Goal: Information Seeking & Learning: Learn about a topic

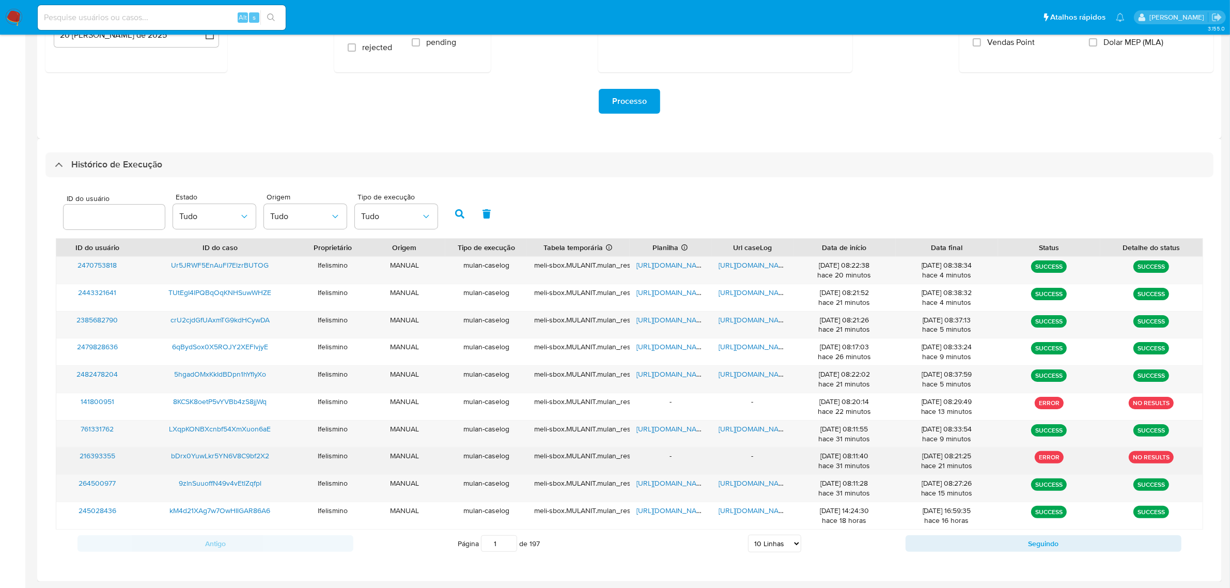
scroll to position [182, 0]
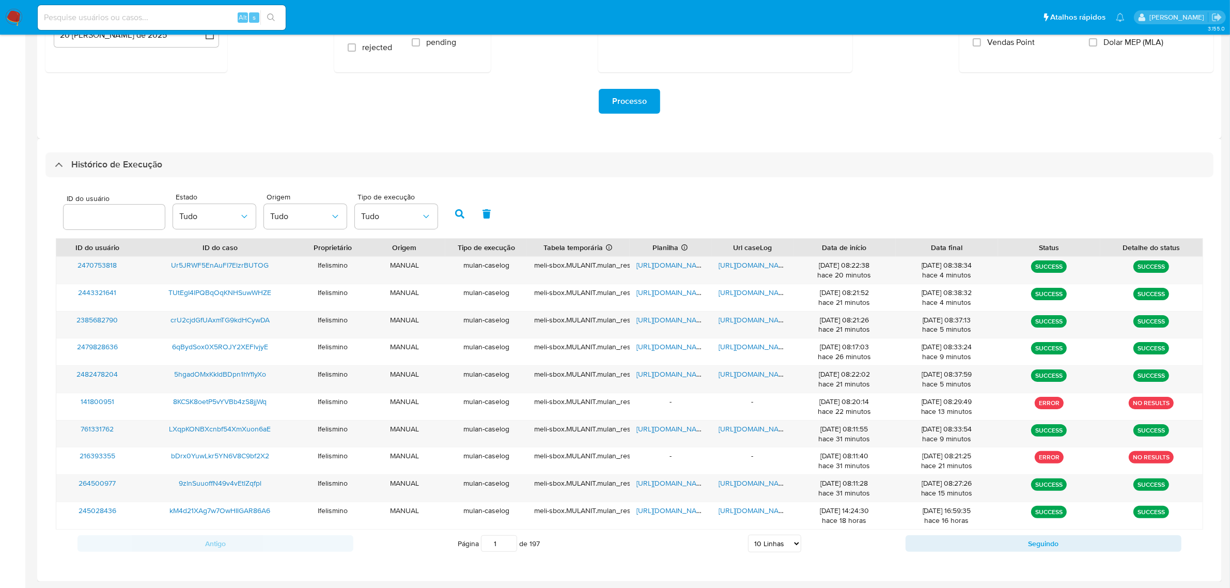
click at [776, 541] on select "5 Linhas 10 Linhas 20 Linhas 25 Linhas 50 Linhas 100 Linhas" at bounding box center [774, 544] width 53 height 18
select select "25"
click at [748, 535] on select "5 Linhas 10 Linhas 20 Linhas 25 Linhas 50 Linhas 100 Linhas" at bounding box center [774, 544] width 53 height 18
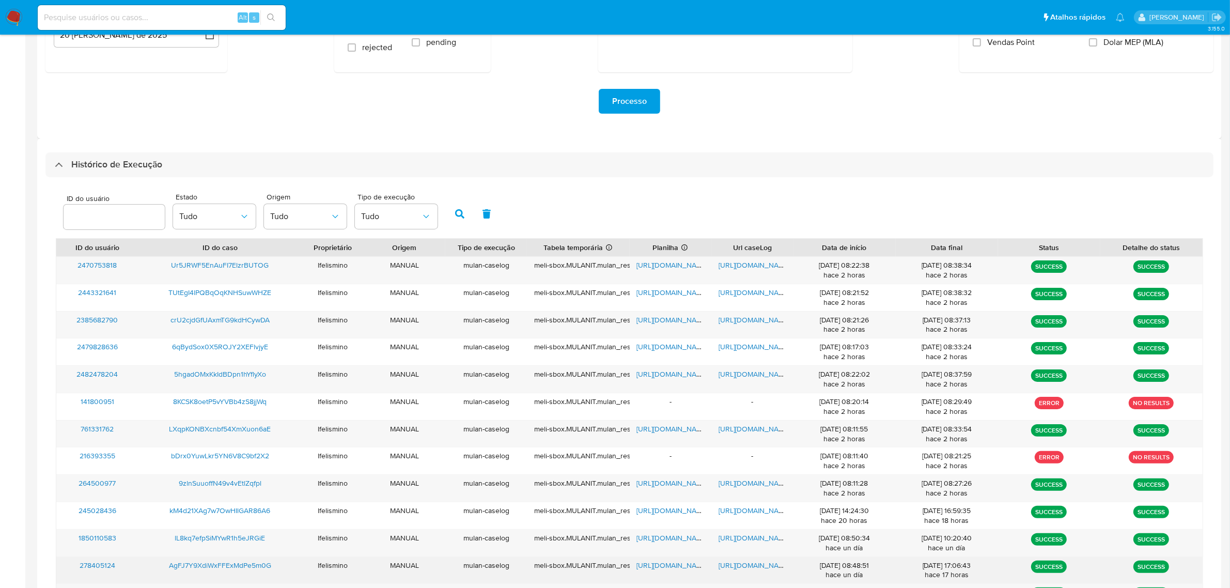
click at [747, 566] on span "https://docs.google.com/document/d/1CTyFcy-BOmRLL1cUpEsP193OD7xS78kIAjzkLP1P7Ww…" at bounding box center [753, 565] width 71 height 10
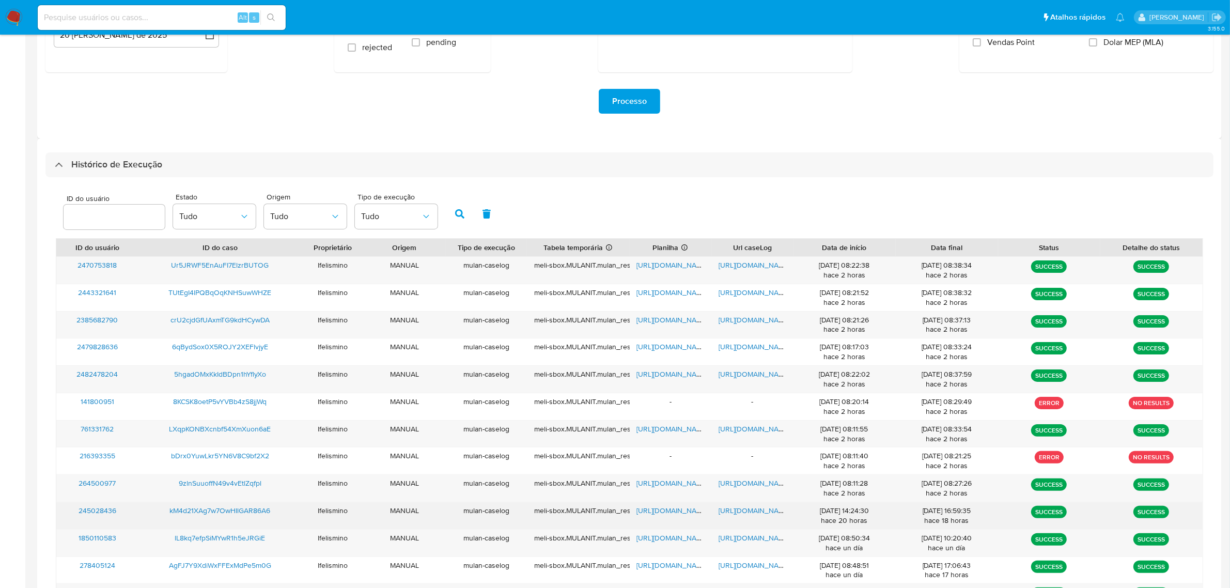
click at [757, 509] on span "https://docs.google.com/document/d/1rrLGBMNndXCw6yVX1-4tq26vKrBef-NJV2VHnILg0Us…" at bounding box center [753, 510] width 71 height 10
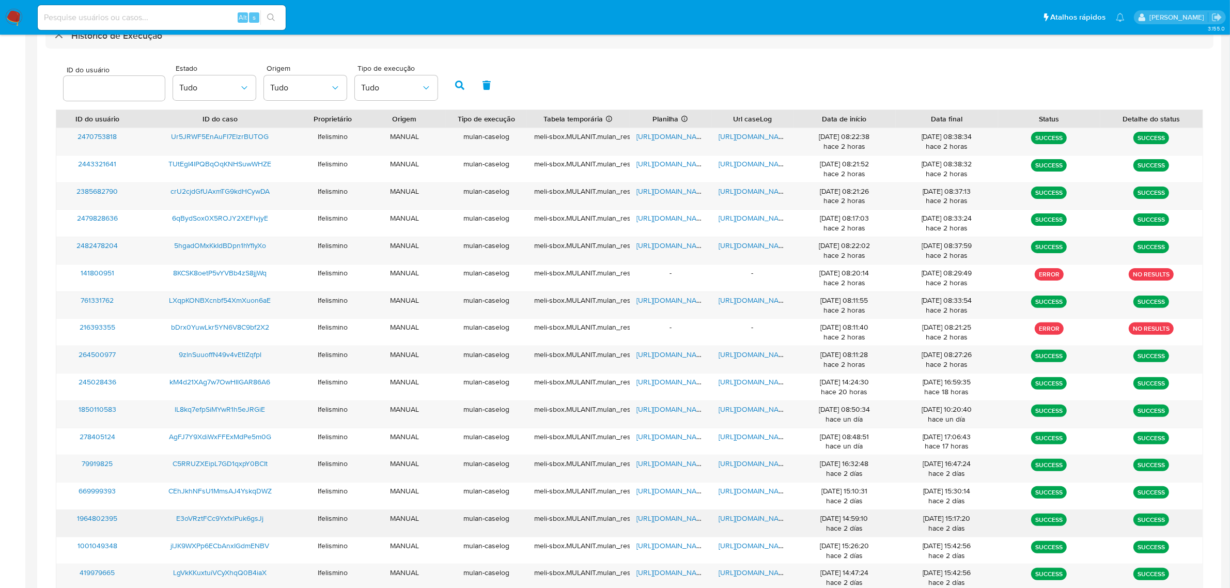
scroll to position [311, 0]
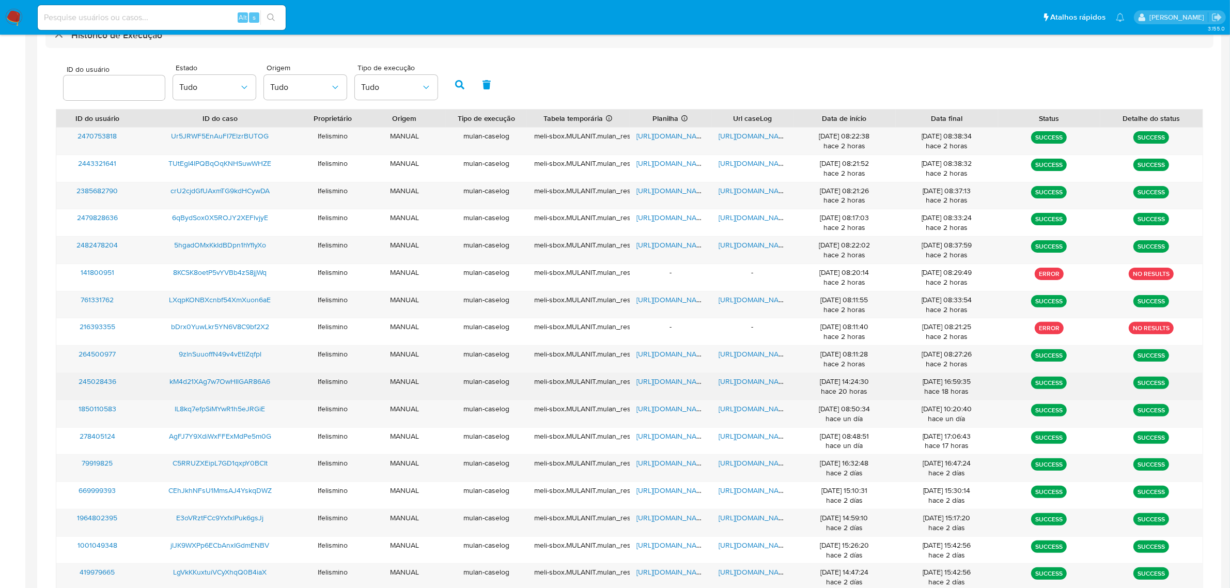
click at [755, 384] on span "https://docs.google.com/document/d/1rrLGBMNndXCw6yVX1-4tq26vKrBef-NJV2VHnILg0Us…" at bounding box center [753, 381] width 71 height 10
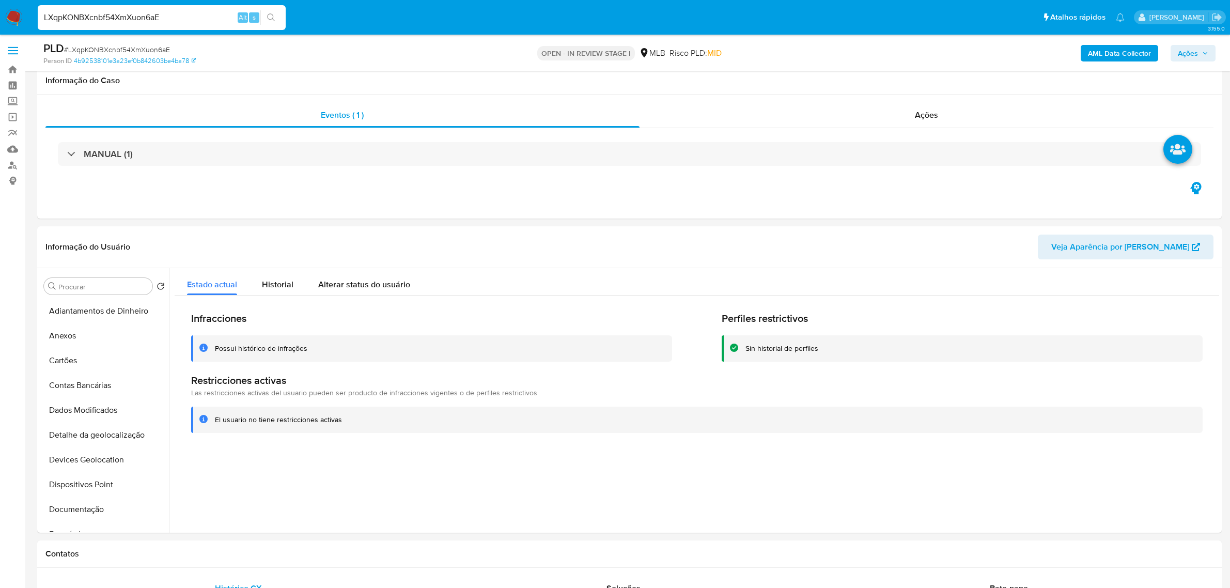
select select "10"
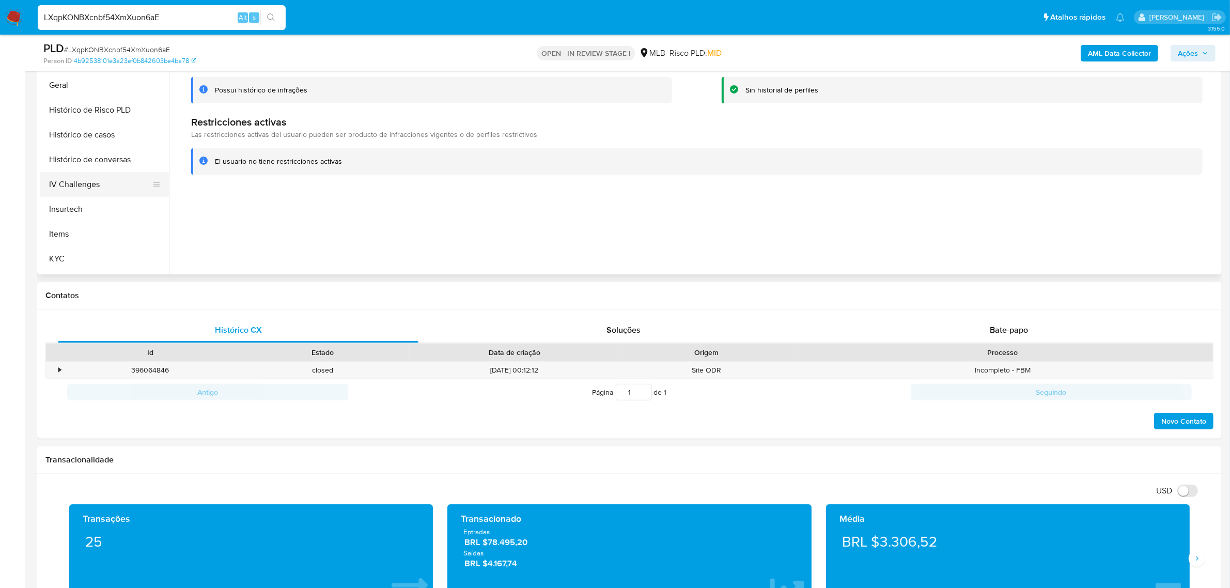
scroll to position [267, 0]
drag, startPoint x: 104, startPoint y: 115, endPoint x: 414, endPoint y: 341, distance: 383.2
click at [105, 115] on button "Geral" at bounding box center [104, 108] width 129 height 25
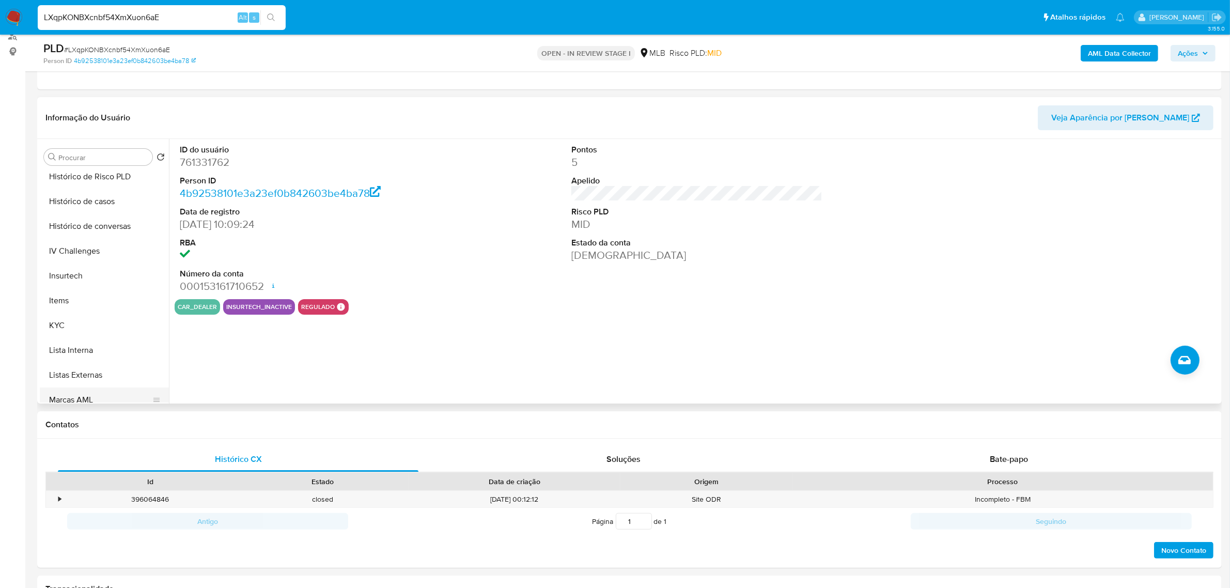
scroll to position [461, 0]
drag, startPoint x: 105, startPoint y: 211, endPoint x: 102, endPoint y: 215, distance: 5.6
click at [105, 209] on button "KYC" at bounding box center [100, 217] width 121 height 25
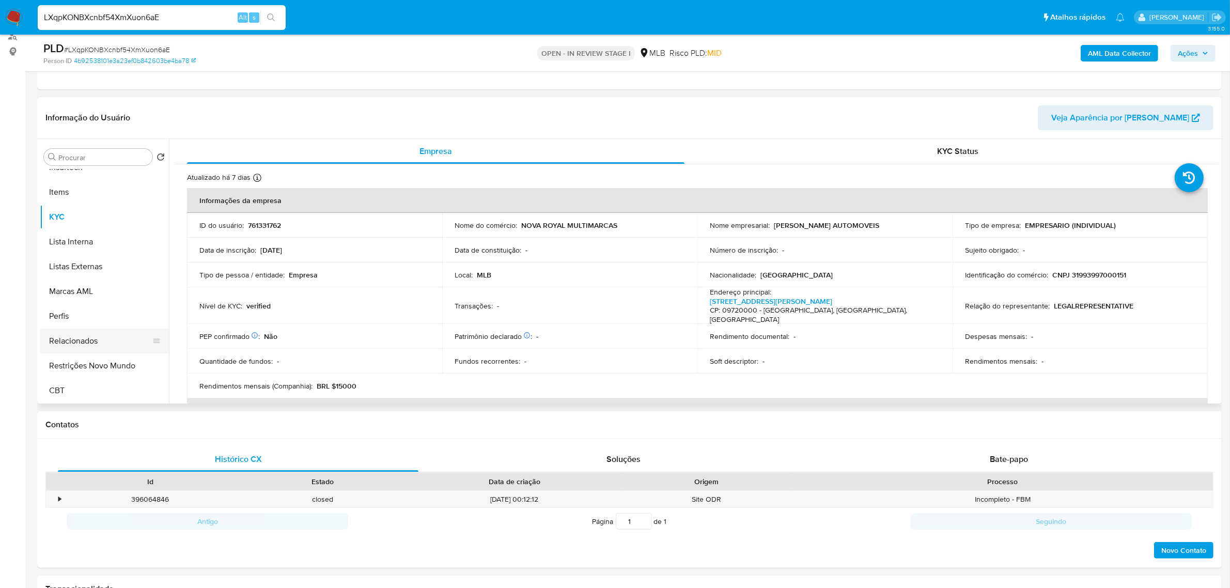
click at [130, 351] on button "Relacionados" at bounding box center [100, 340] width 121 height 25
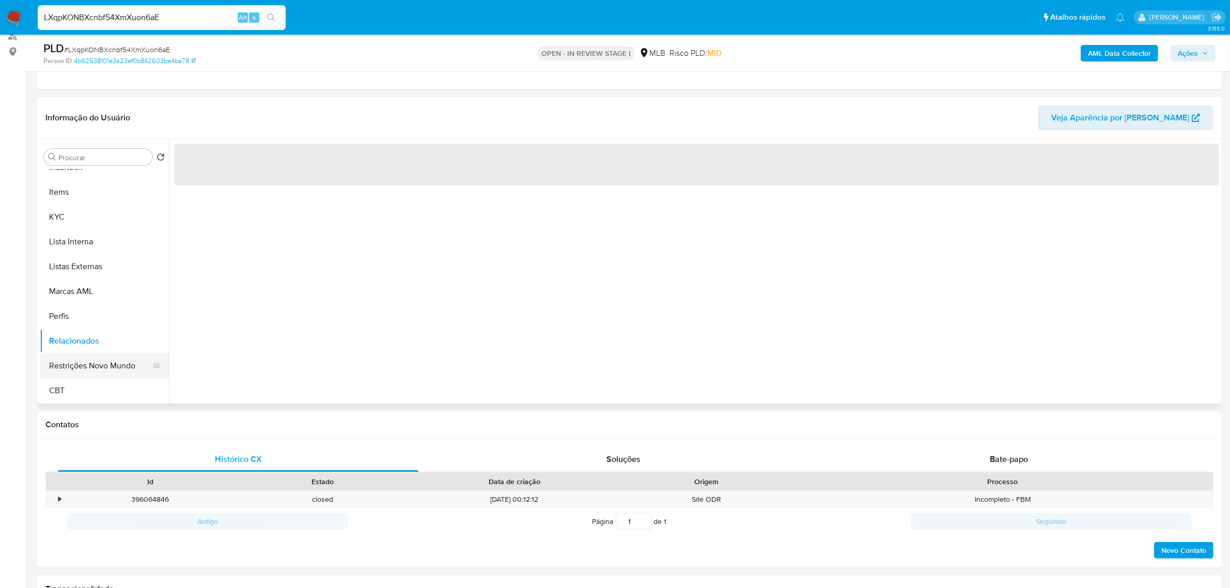
click at [125, 362] on button "Restrições Novo Mundo" at bounding box center [100, 365] width 121 height 25
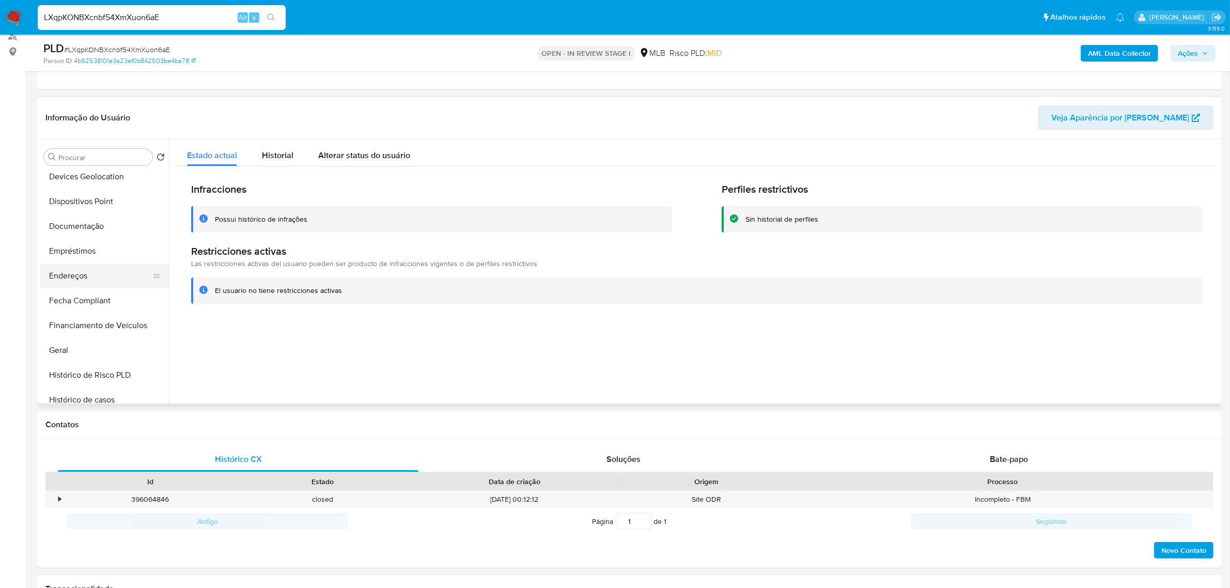
scroll to position [138, 0]
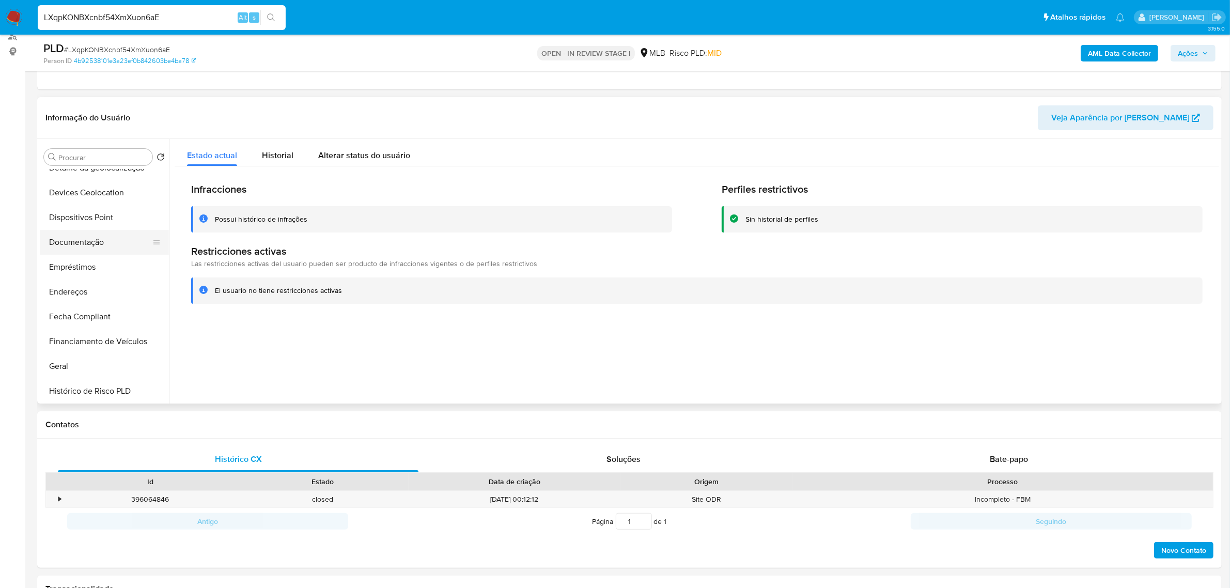
click at [109, 249] on button "Documentação" at bounding box center [100, 242] width 121 height 25
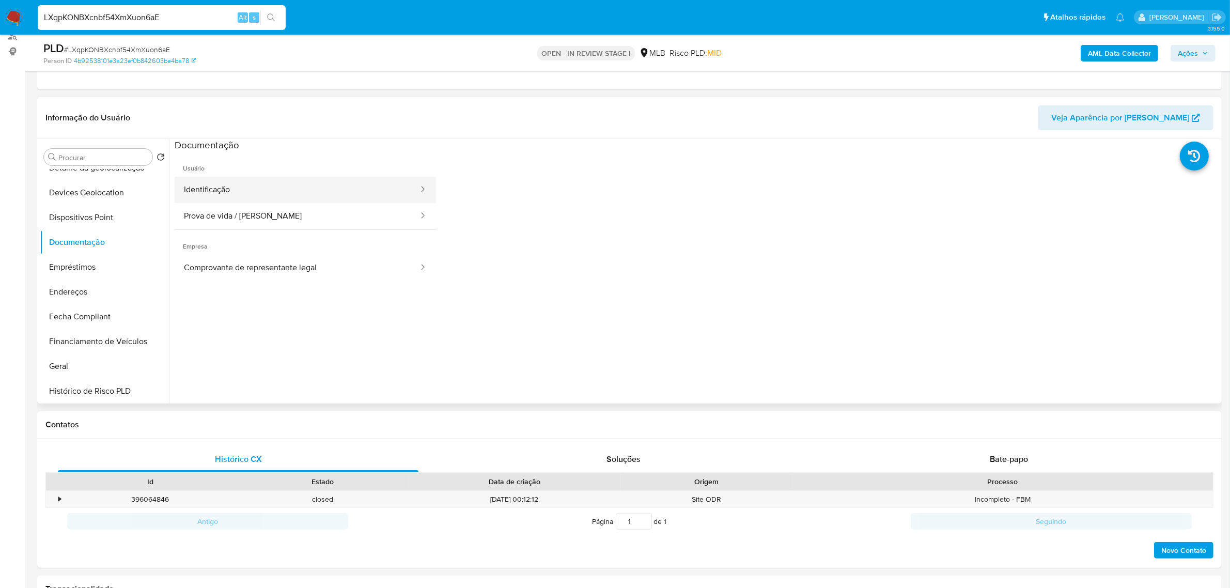
click at [264, 189] on button "Identificação" at bounding box center [297, 190] width 245 height 26
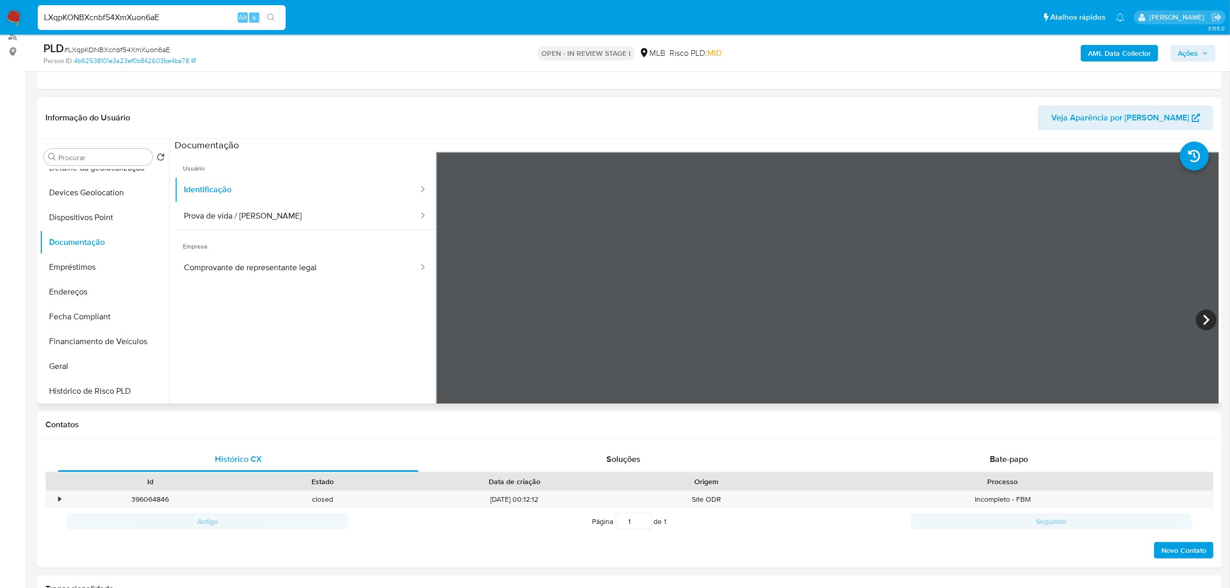
click at [218, 231] on span "Empresa" at bounding box center [305, 242] width 261 height 25
click at [228, 190] on button "Identificação" at bounding box center [297, 190] width 245 height 26
click at [228, 207] on button "Prova de vida / [PERSON_NAME]" at bounding box center [297, 216] width 245 height 26
click at [119, 222] on button "Dispositivos Point" at bounding box center [104, 217] width 129 height 25
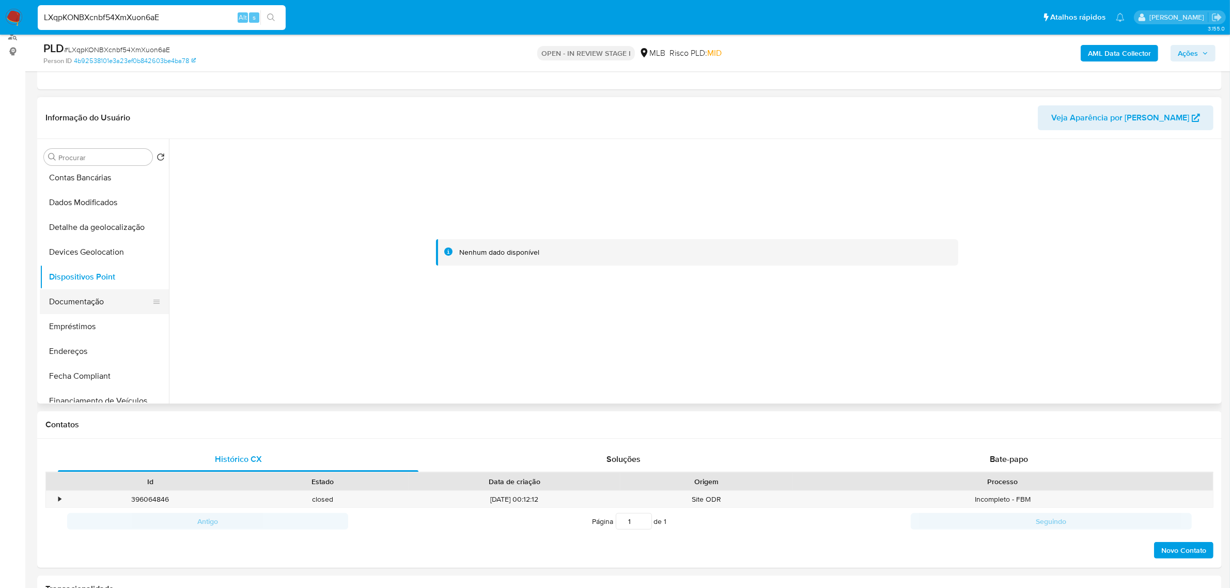
scroll to position [73, 0]
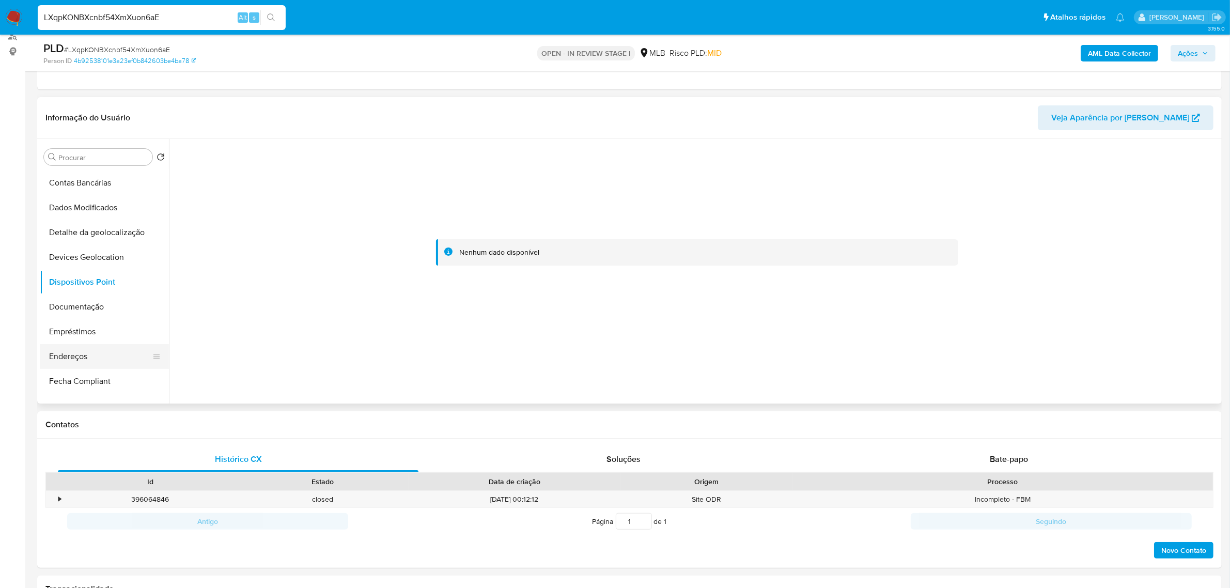
click at [59, 360] on button "Endereços" at bounding box center [100, 356] width 121 height 25
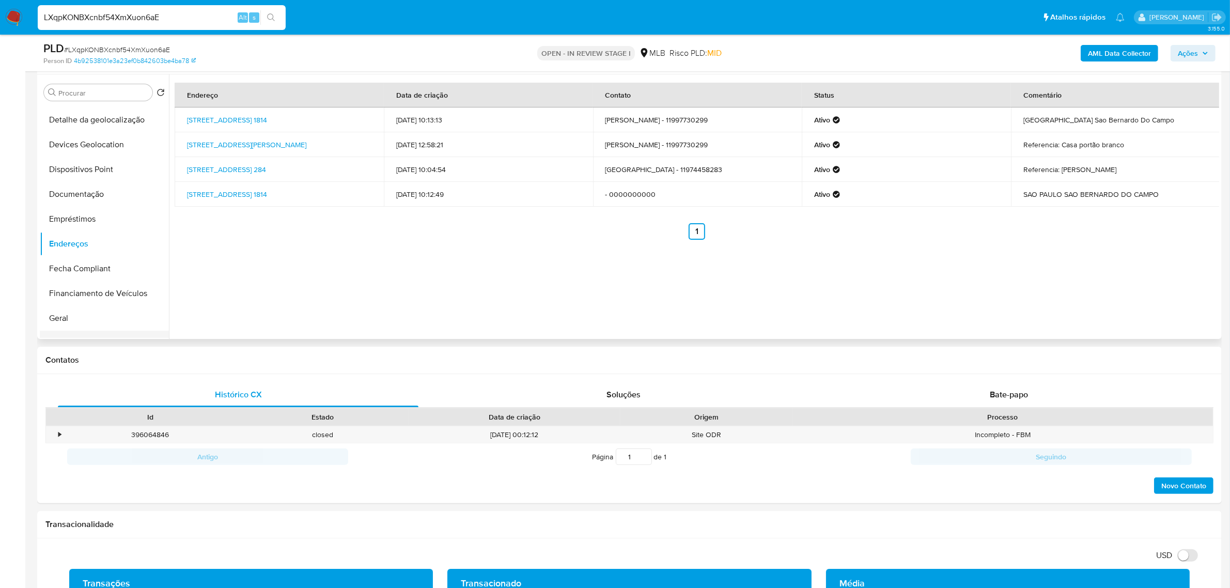
scroll to position [202, 0]
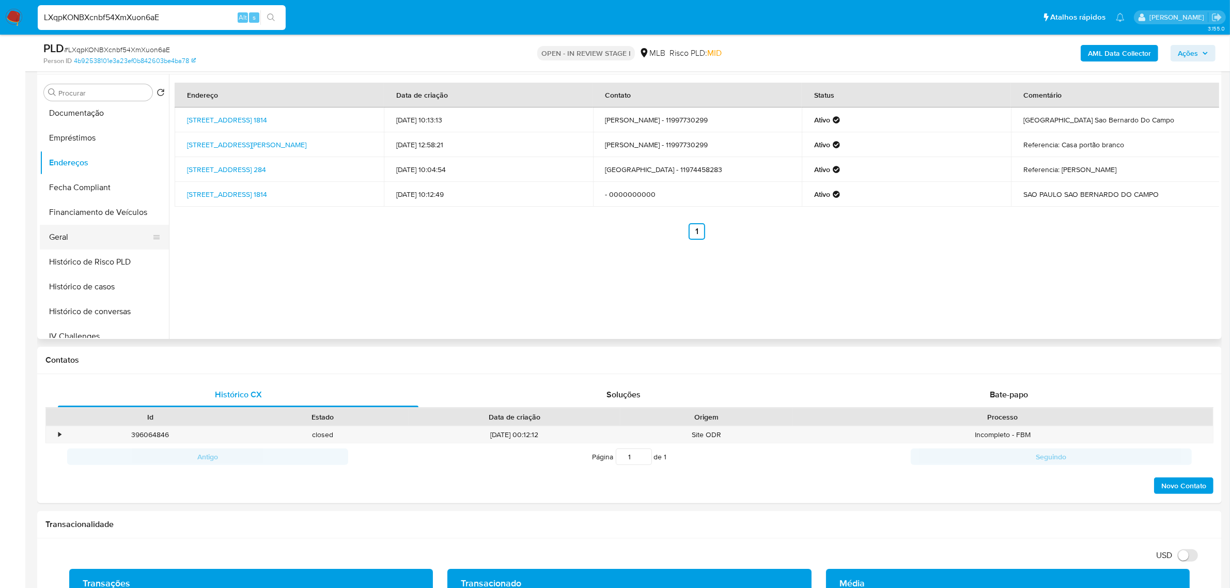
click at [91, 232] on button "Geral" at bounding box center [100, 237] width 121 height 25
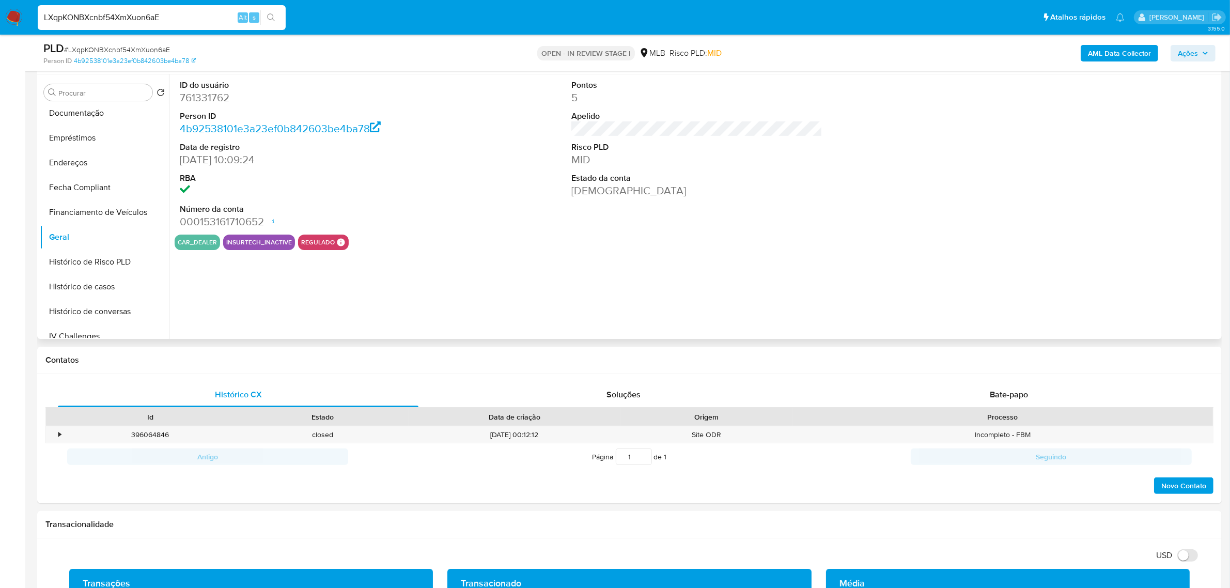
click at [205, 99] on dd "761331762" at bounding box center [305, 97] width 251 height 14
copy dd "761331762"
click at [124, 93] on input "Procurar" at bounding box center [103, 92] width 90 height 9
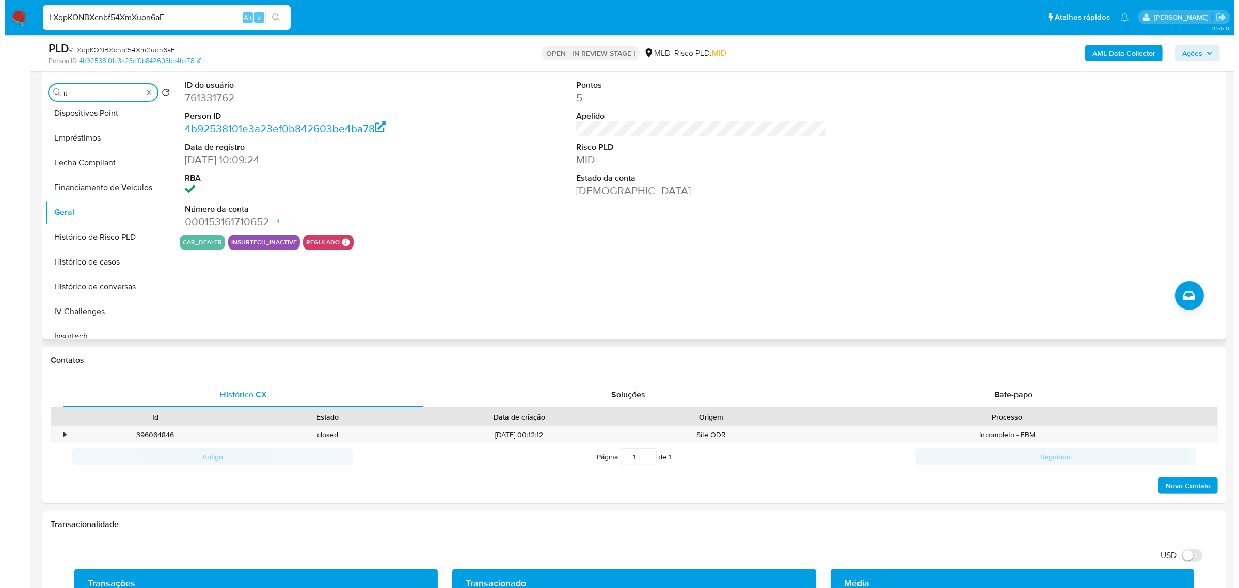
scroll to position [0, 0]
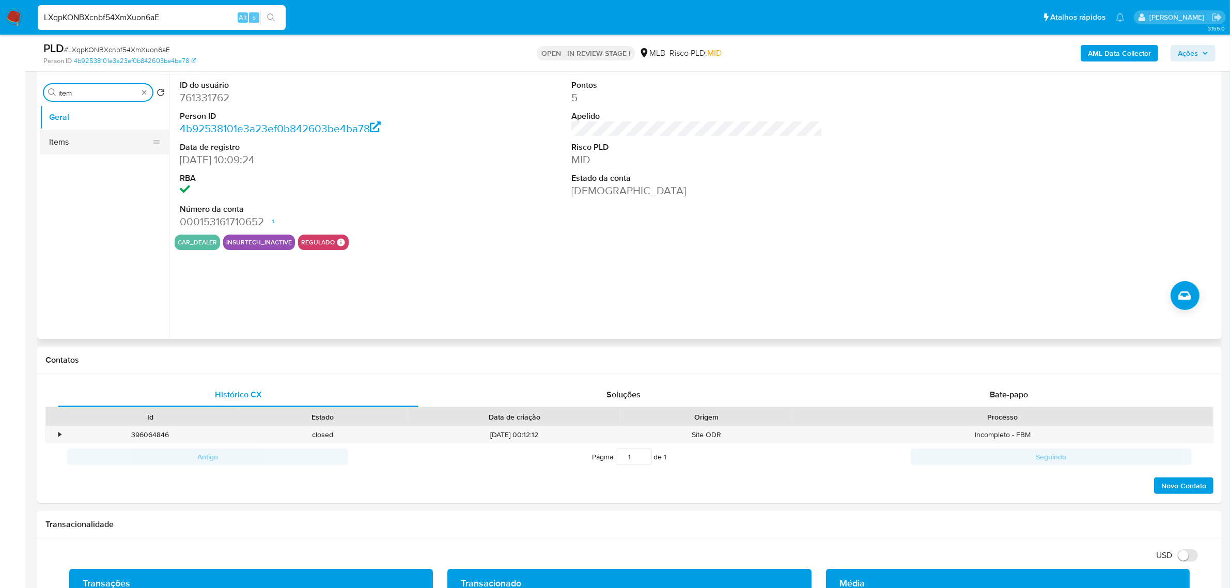
type input "item"
click at [68, 140] on button "Items" at bounding box center [100, 142] width 121 height 25
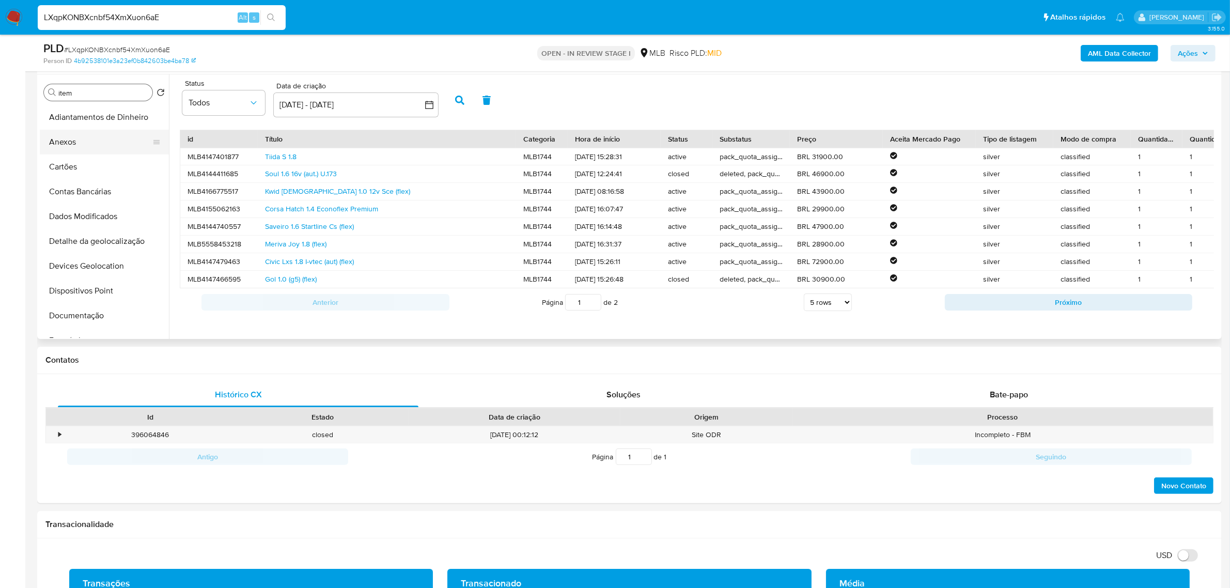
click at [91, 145] on button "Anexos" at bounding box center [100, 142] width 121 height 25
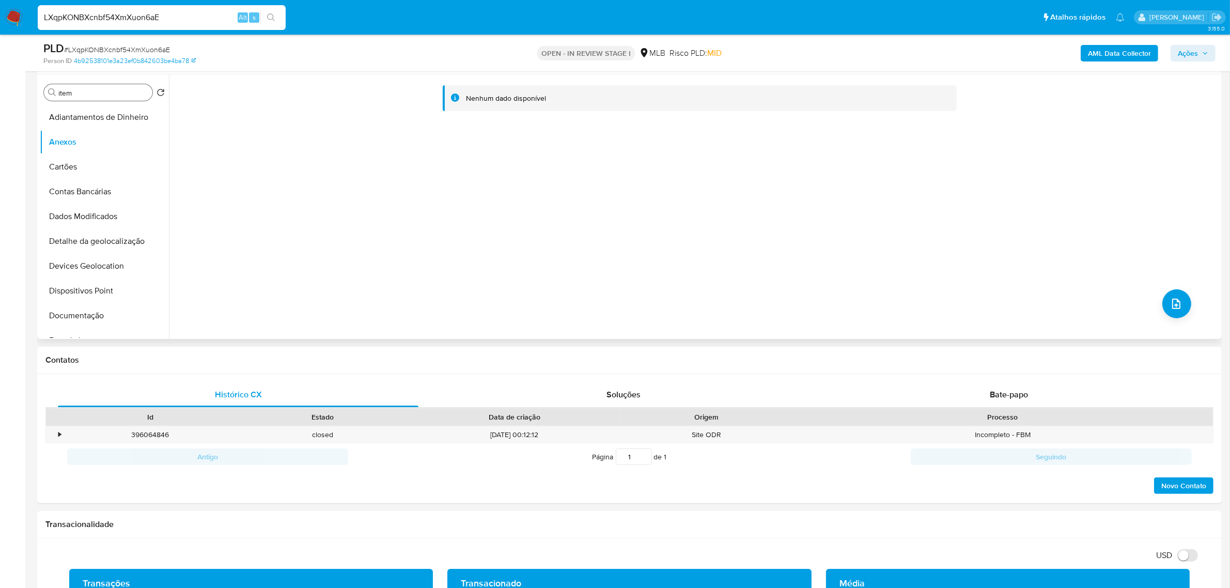
click at [1189, 306] on div "Nenhum dado disponível" at bounding box center [694, 206] width 1050 height 264
click at [1170, 308] on icon "upload-file" at bounding box center [1176, 303] width 12 height 12
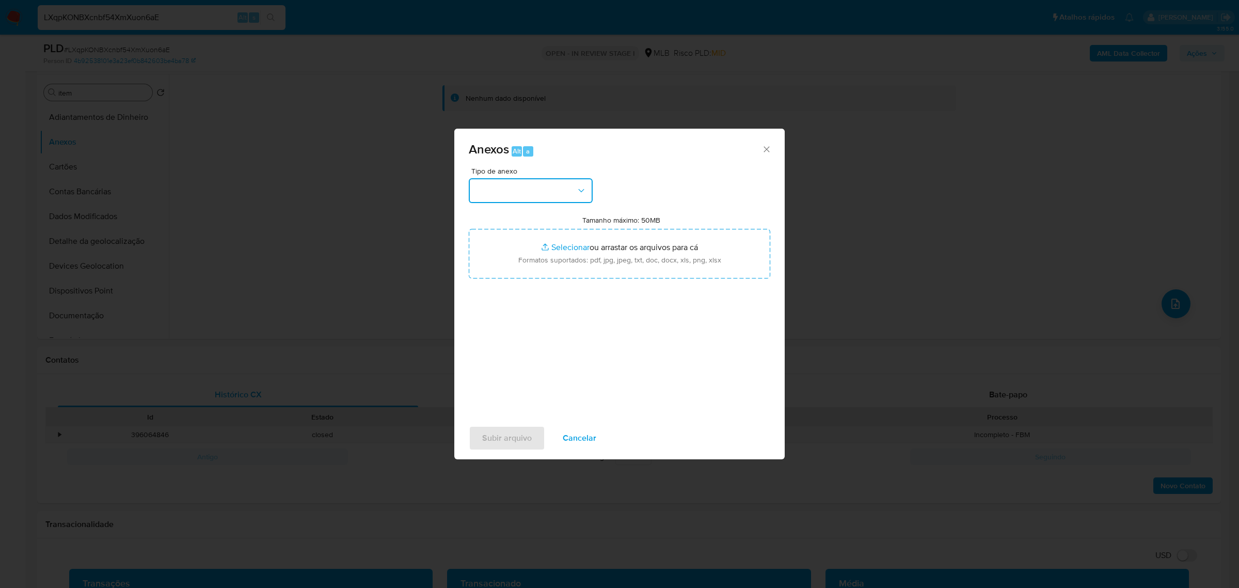
click at [540, 192] on button "button" at bounding box center [531, 190] width 124 height 25
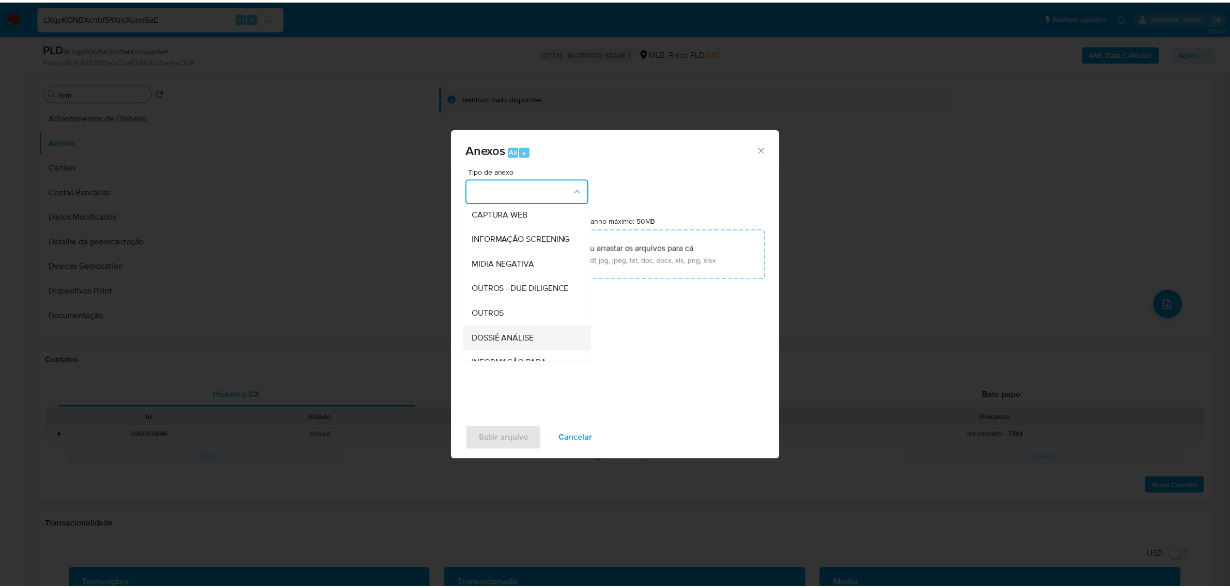
scroll to position [159, 0]
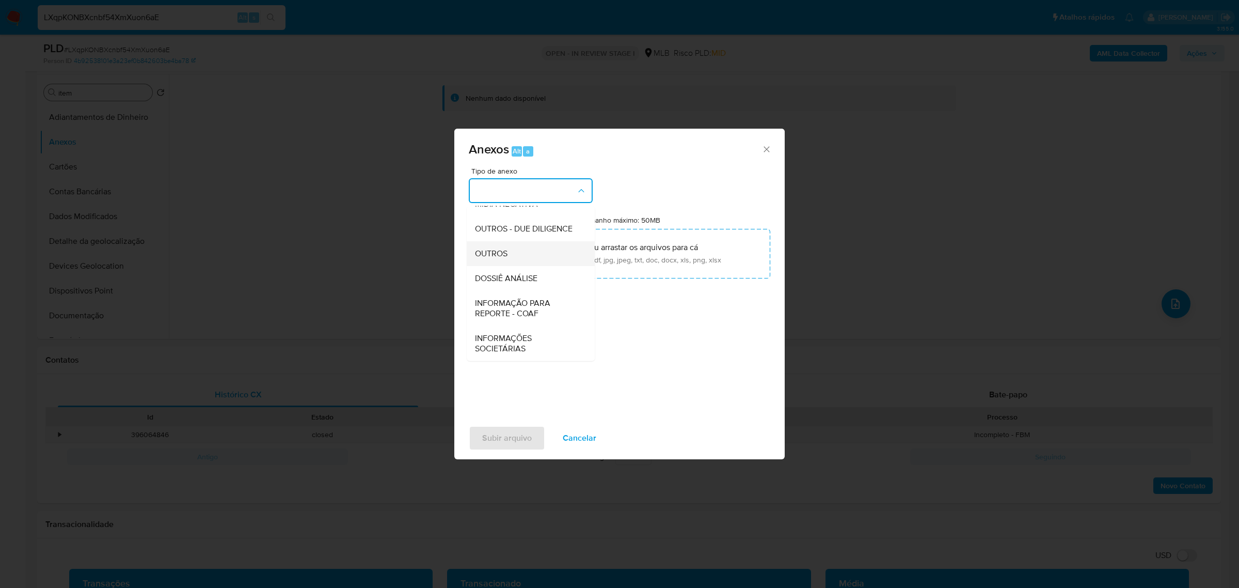
click at [530, 254] on div "OUTROS" at bounding box center [527, 253] width 105 height 25
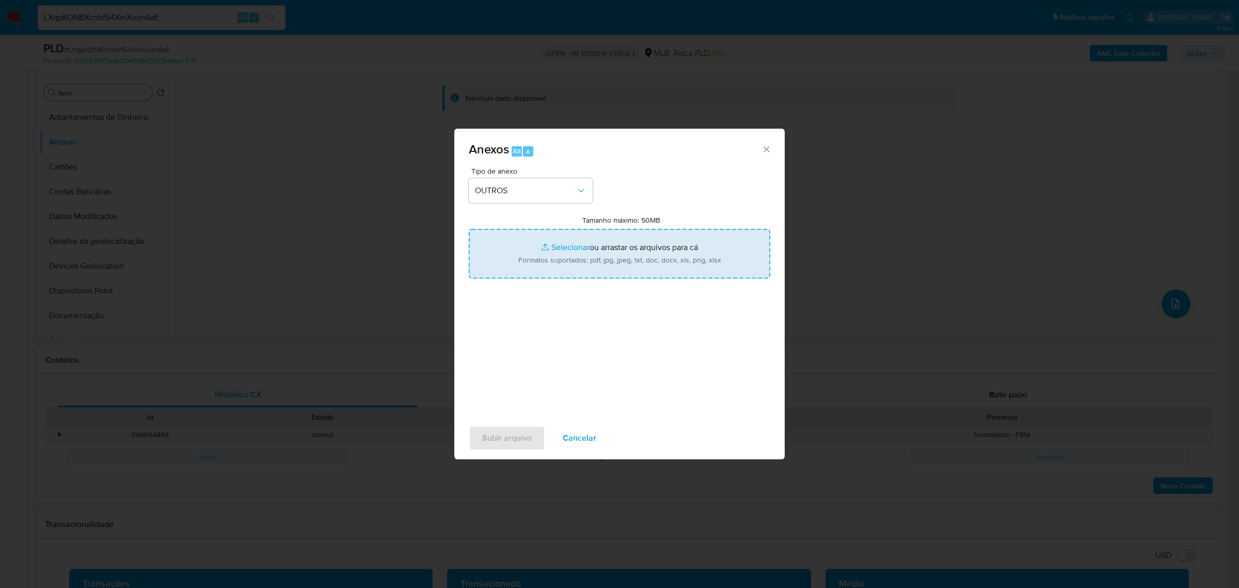
type input "C:\fakepath\Mulan 761331762_2025_08_20_07_24_27 [PERSON_NAME] AUTOMOVEIS.pdf"
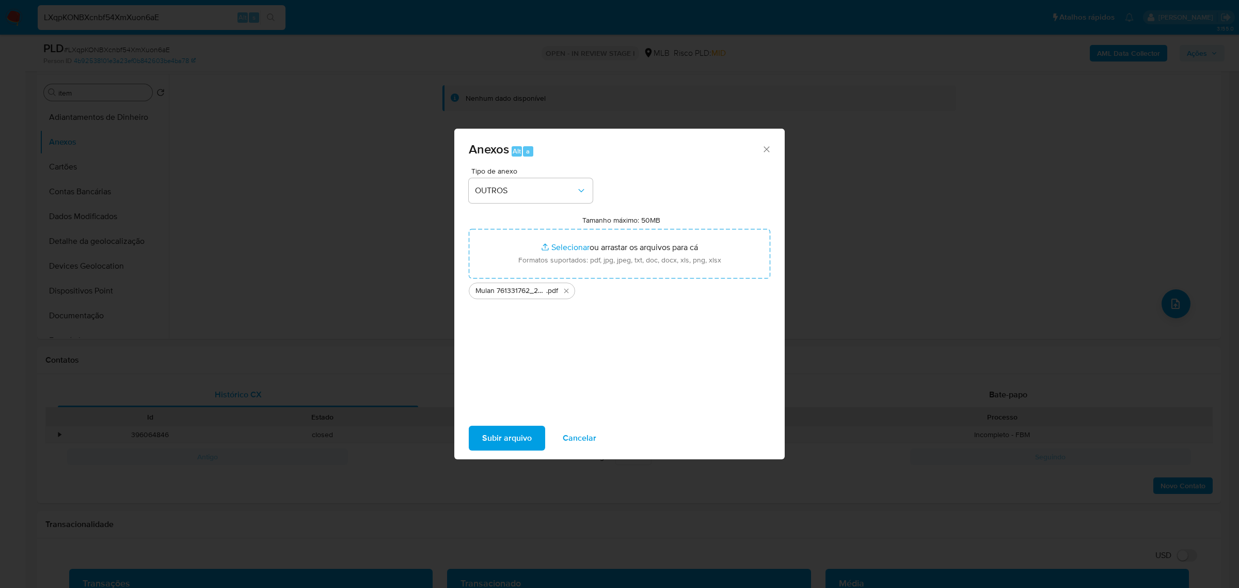
click at [541, 454] on div "Subir arquivo Cancelar" at bounding box center [619, 437] width 331 height 39
click at [529, 444] on span "Subir arquivo" at bounding box center [507, 438] width 50 height 23
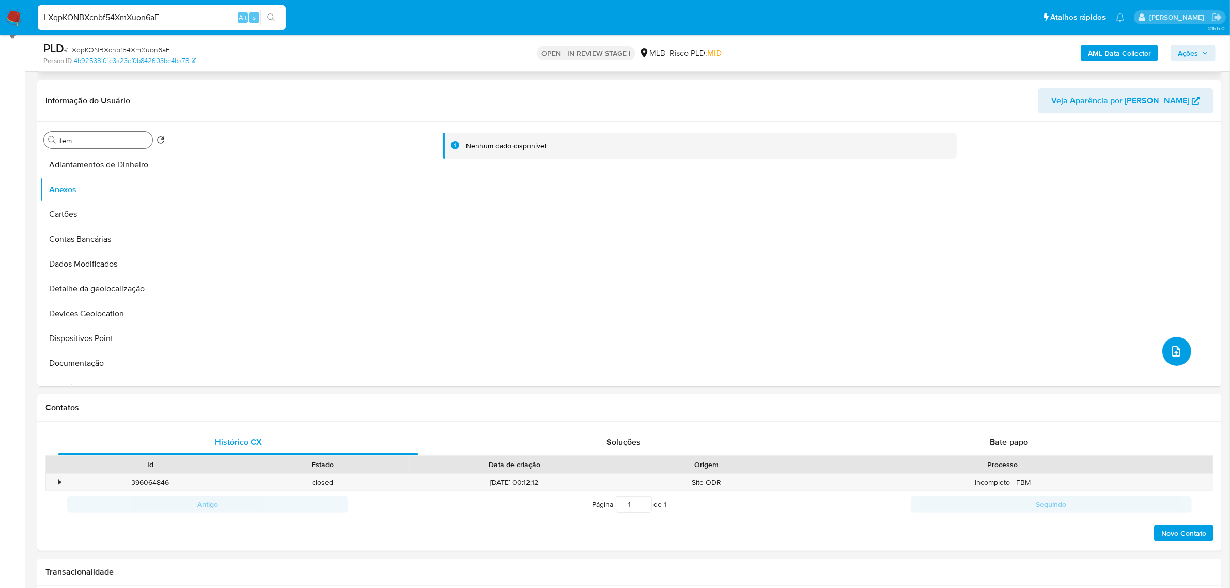
scroll to position [0, 0]
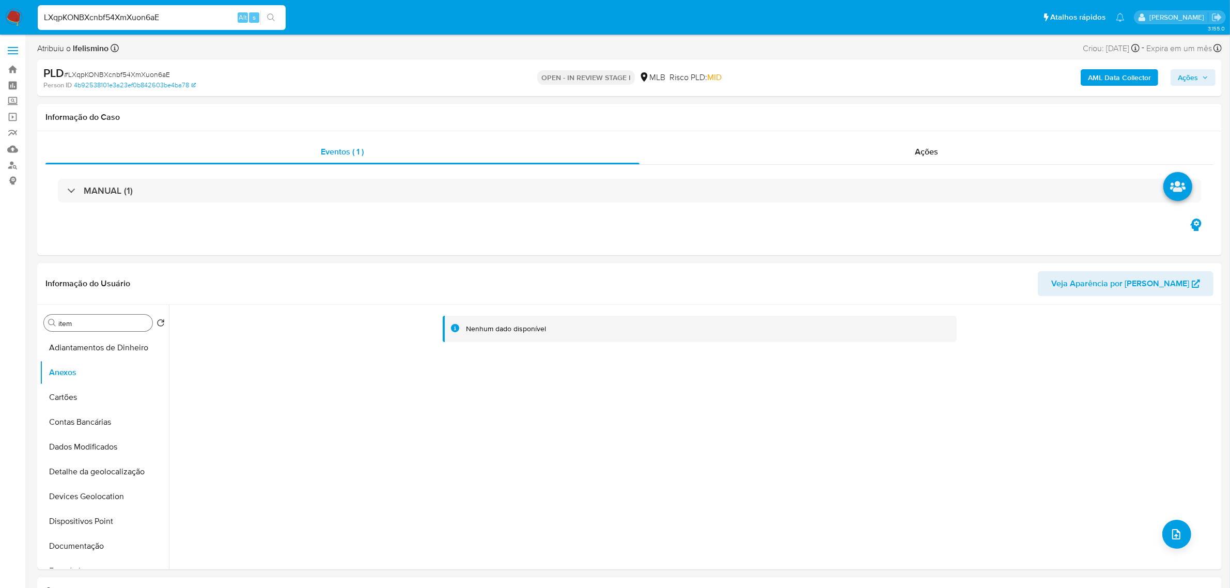
click at [1114, 76] on b "AML Data Collector" at bounding box center [1119, 77] width 63 height 17
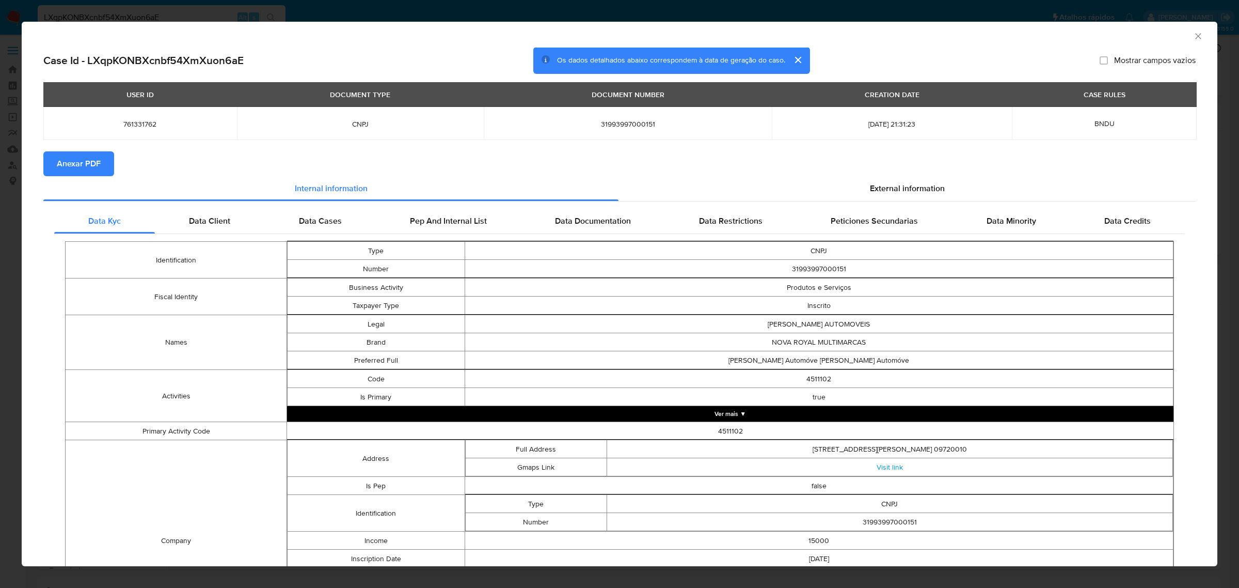
click at [99, 169] on span "Anexar PDF" at bounding box center [79, 163] width 44 height 23
click at [1196, 35] on icon "Fechar a janela" at bounding box center [1199, 36] width 6 height 6
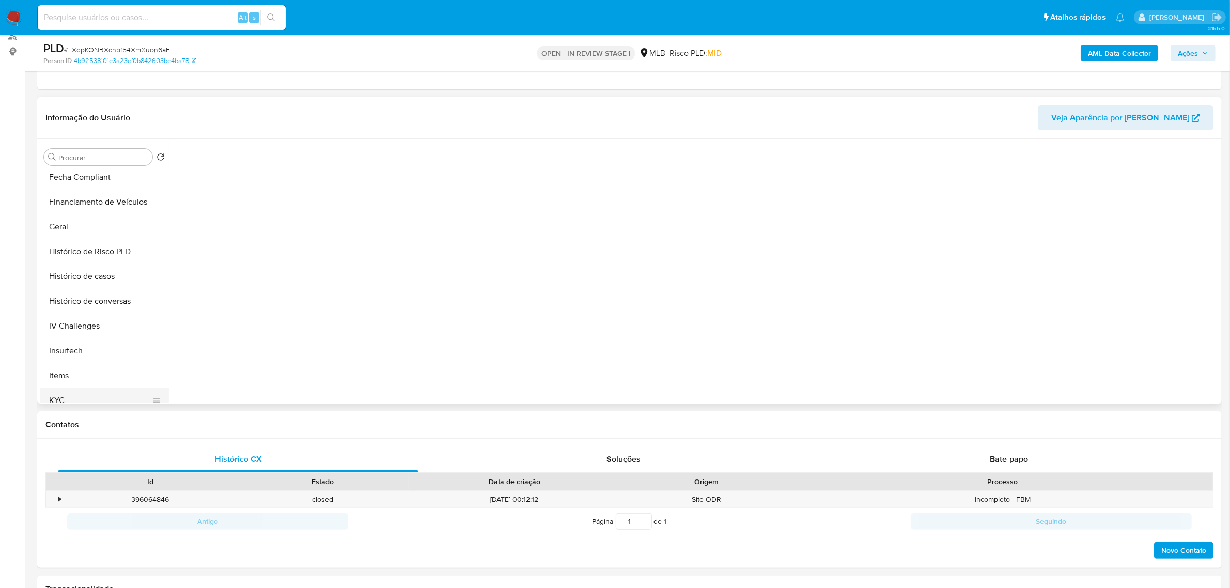
scroll to position [387, 0]
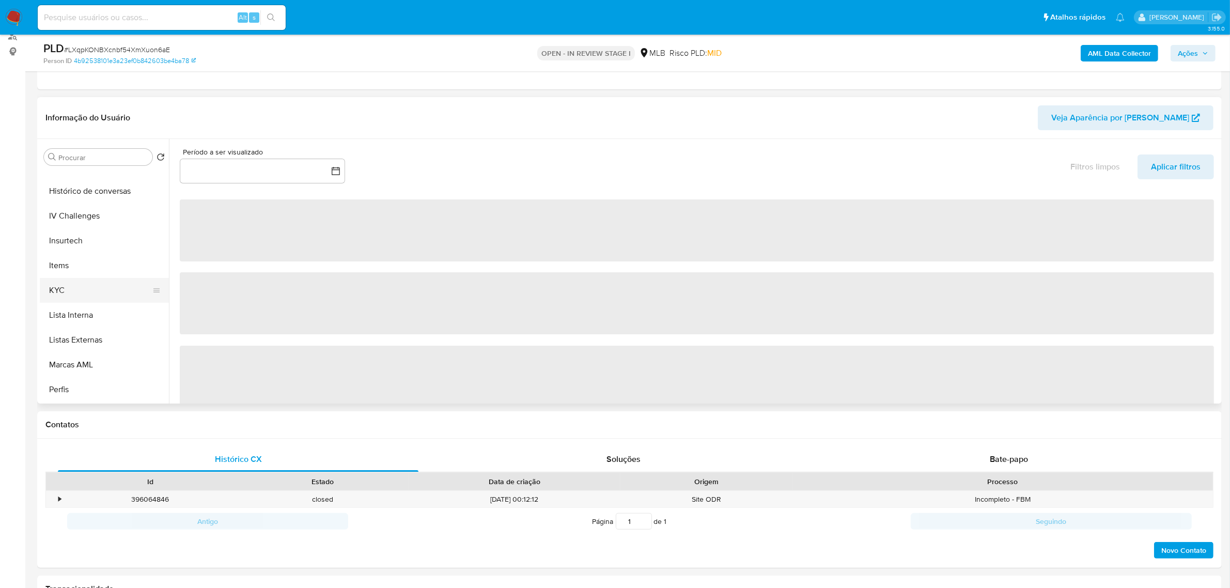
click at [104, 290] on button "KYC" at bounding box center [100, 290] width 121 height 25
select select "10"
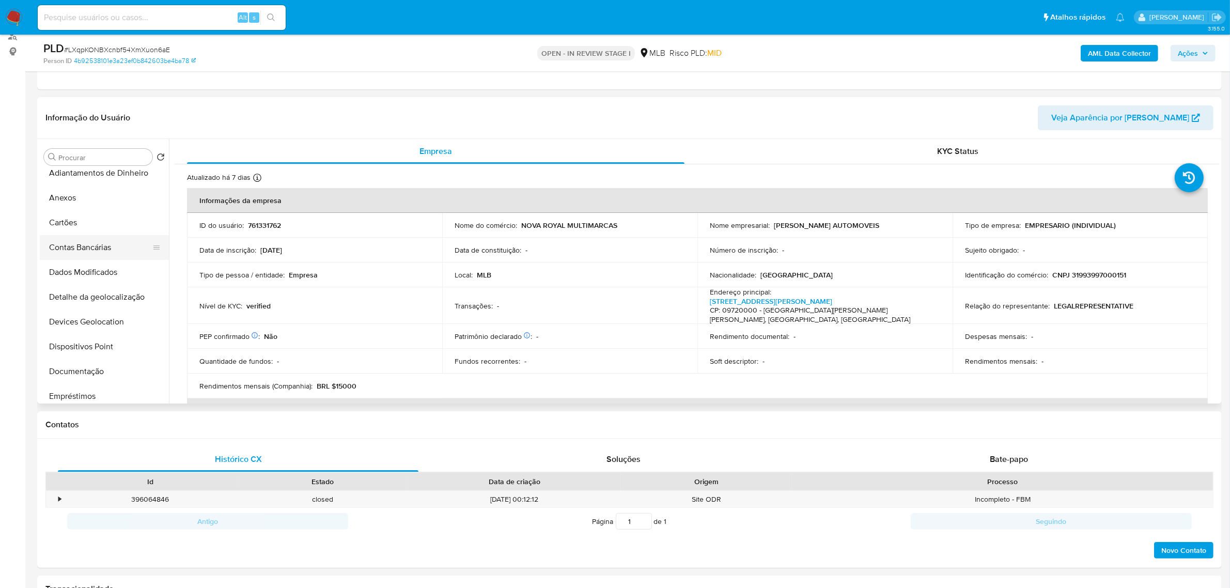
scroll to position [0, 0]
click at [101, 214] on button "Anexos" at bounding box center [100, 206] width 121 height 25
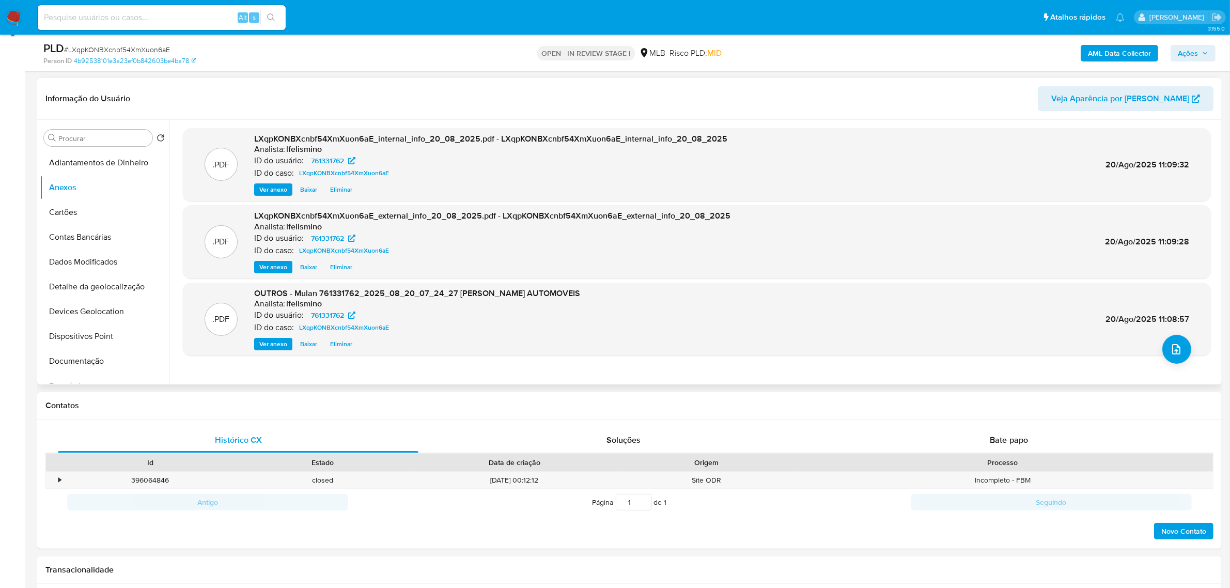
scroll to position [129, 0]
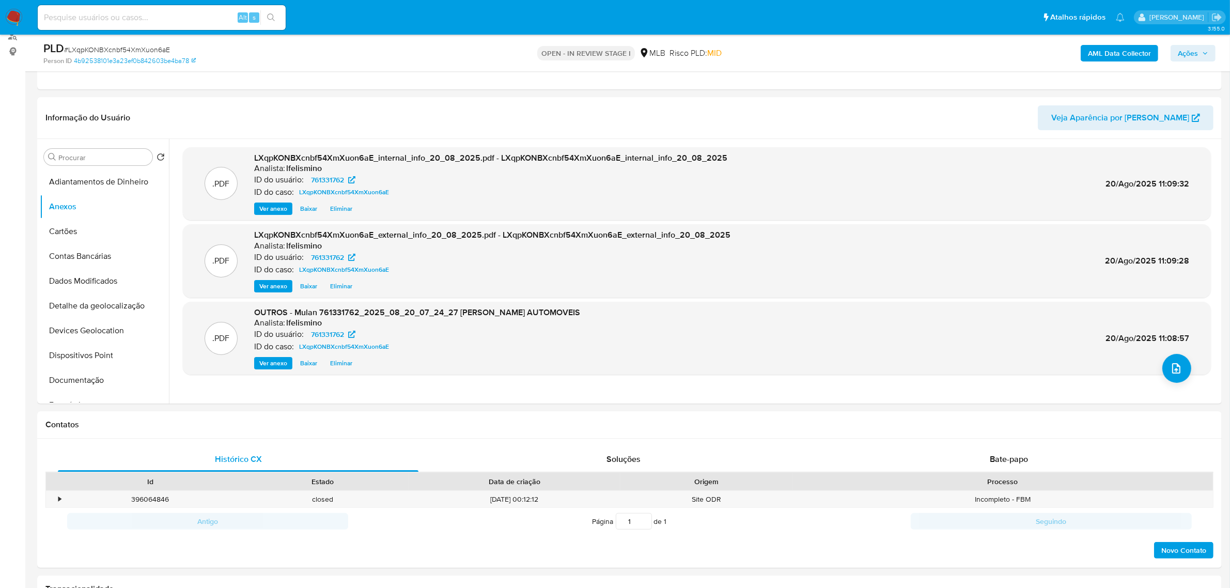
click at [167, 6] on div "Alt s" at bounding box center [162, 17] width 248 height 25
click at [144, 11] on input at bounding box center [162, 17] width 248 height 13
paste input "8KCSK8oetP5vYVBb4zS8jjWq"
type input "8KCSK8oetP5vYVBb4zS8jjWq"
click at [263, 17] on button "search-icon" at bounding box center [270, 17] width 21 height 14
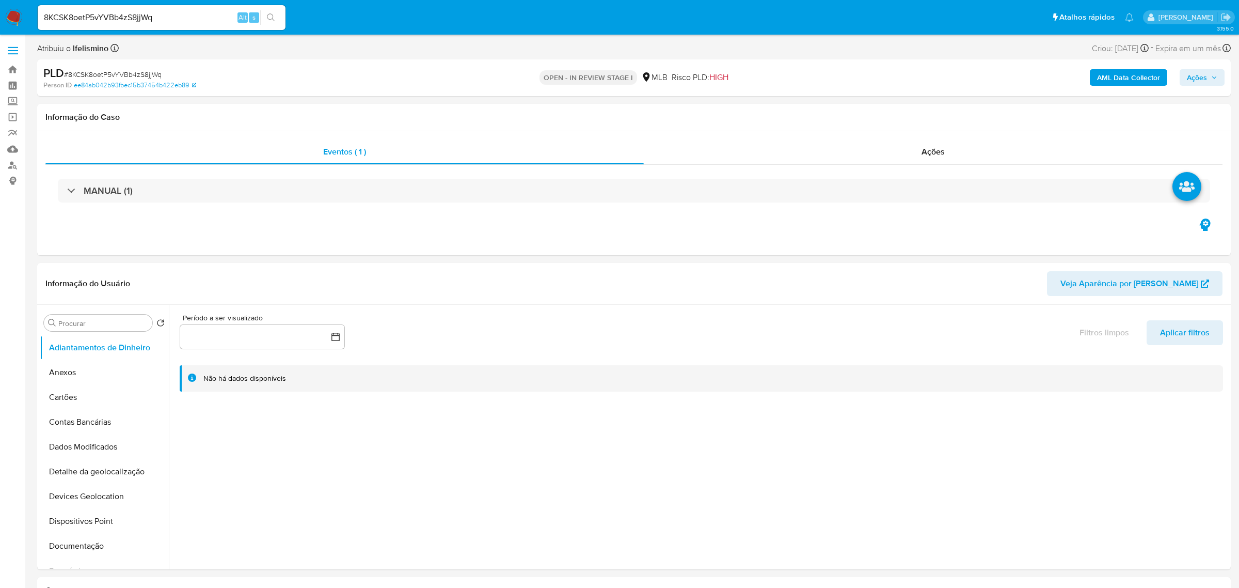
select select "10"
click at [133, 19] on input "8KCSK8oetP5vYVBb4zS8jjWq" at bounding box center [162, 17] width 248 height 13
click at [56, 524] on button "KYC" at bounding box center [100, 520] width 121 height 25
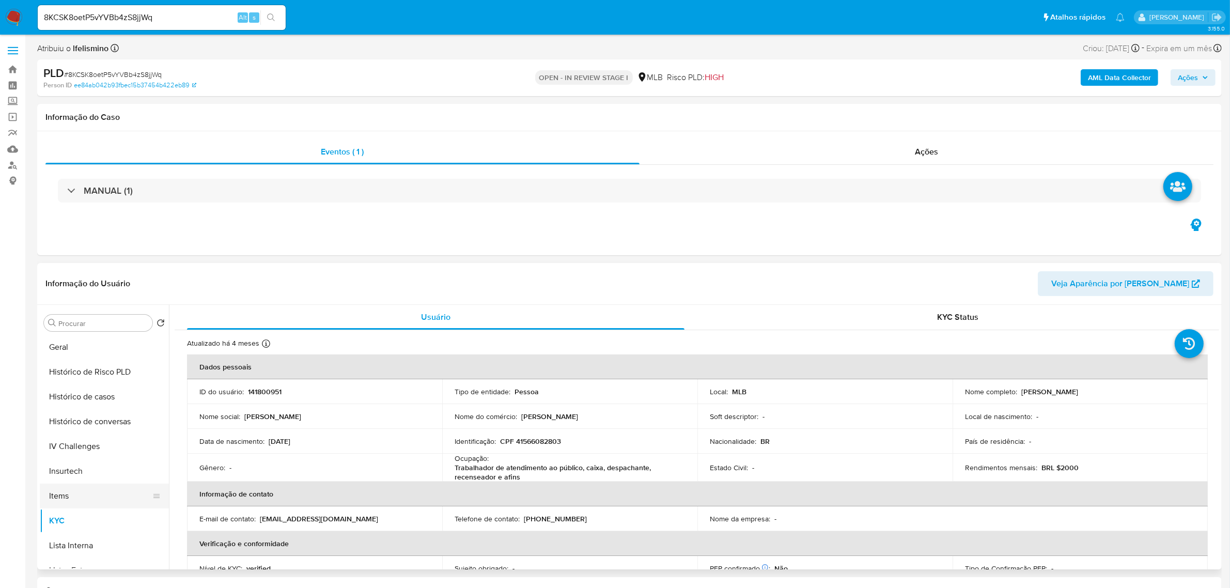
scroll to position [258, 0]
click at [93, 416] on button "Geral" at bounding box center [100, 411] width 121 height 25
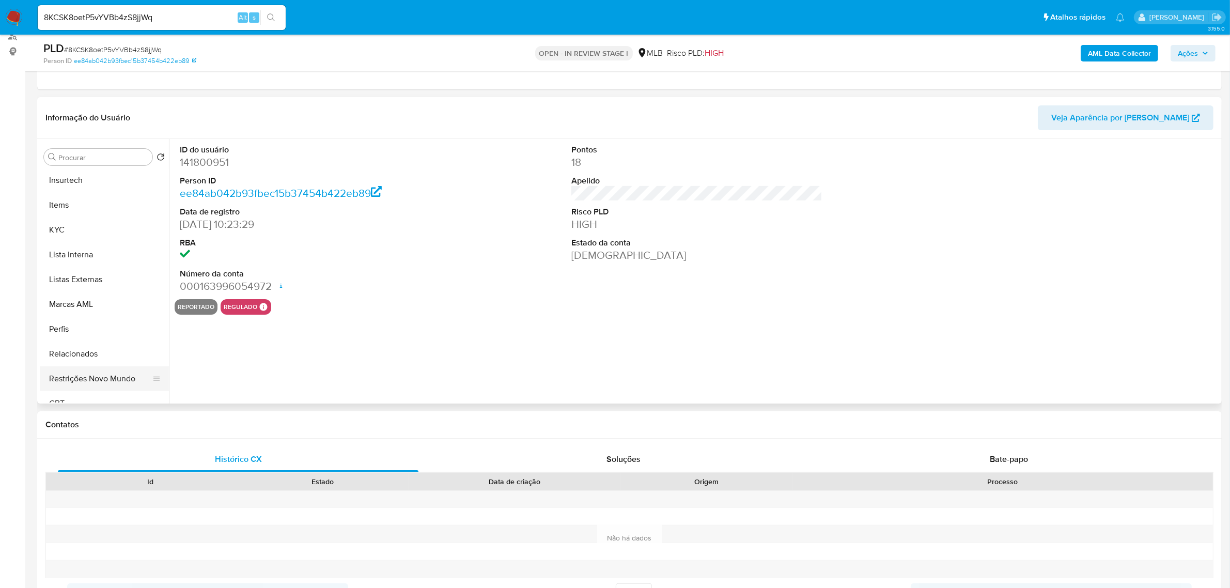
scroll to position [461, 0]
click at [103, 378] on button "CBT" at bounding box center [100, 390] width 121 height 25
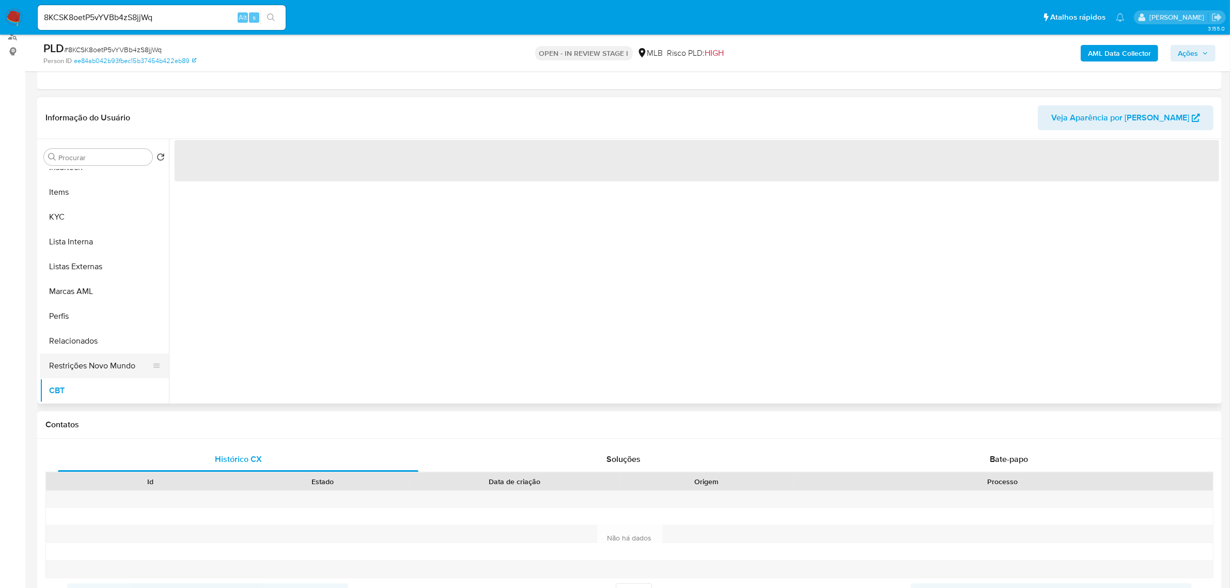
click at [107, 362] on button "Restrições Novo Mundo" at bounding box center [100, 365] width 121 height 25
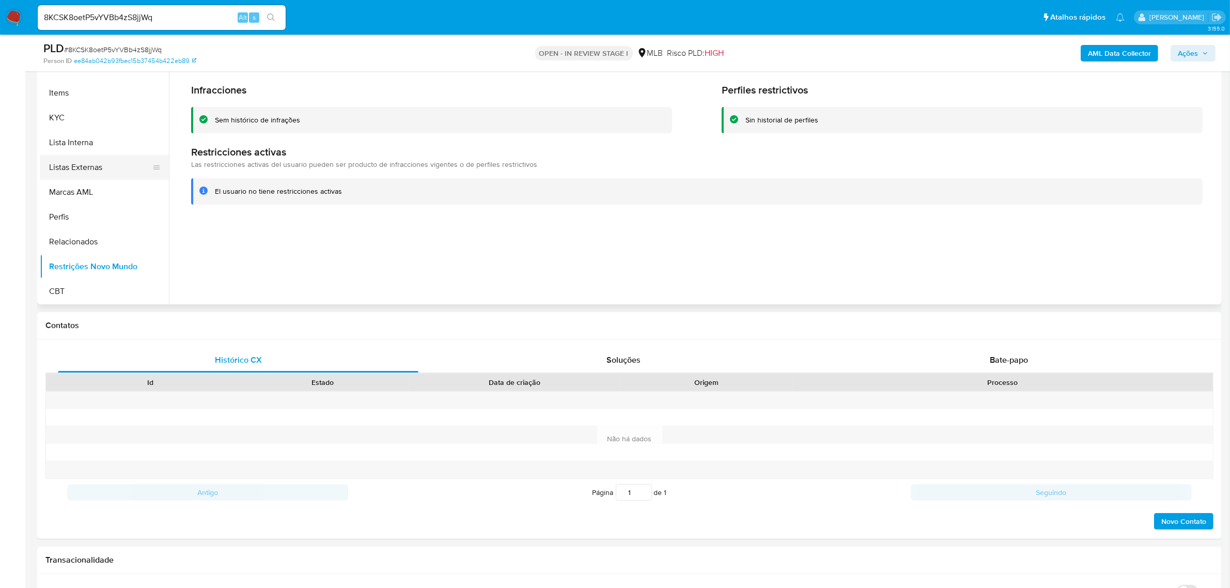
scroll to position [194, 0]
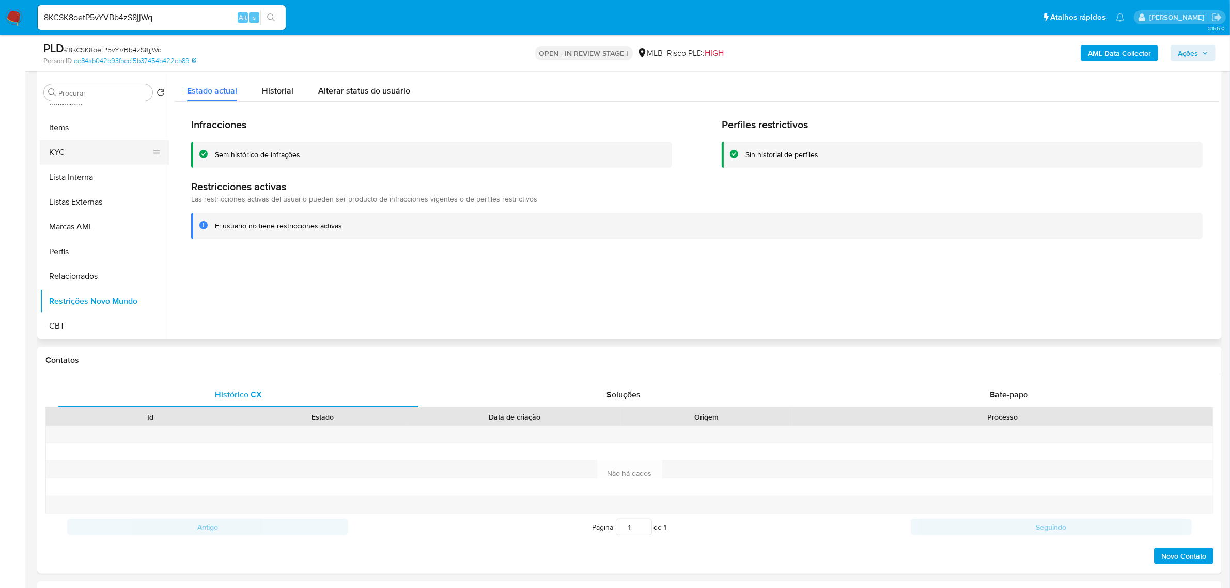
click at [81, 148] on button "KYC" at bounding box center [100, 152] width 121 height 25
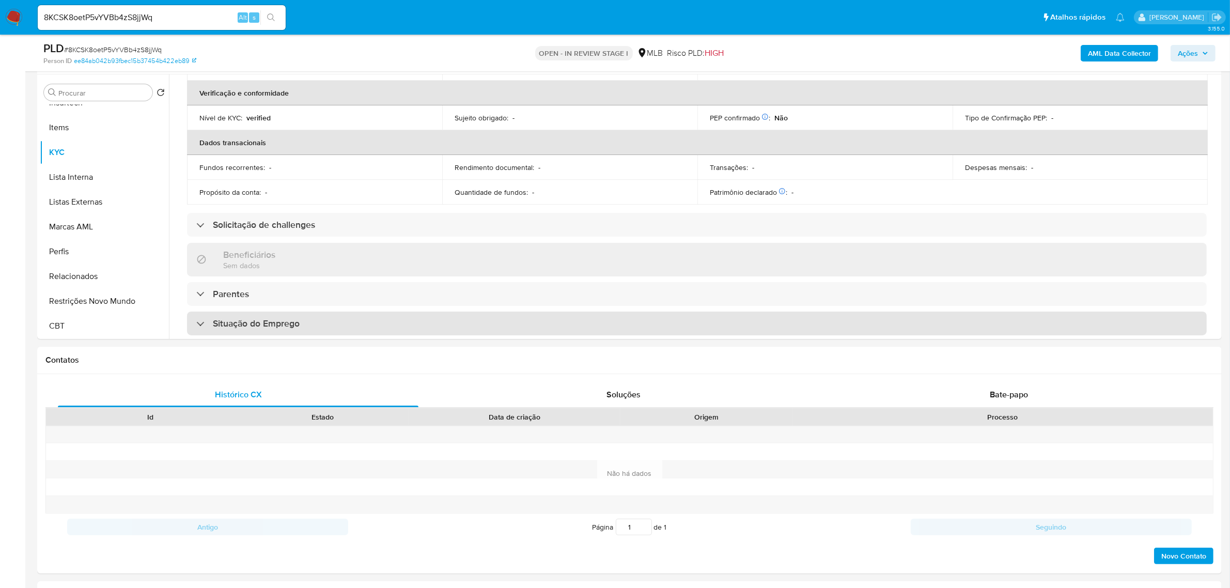
scroll to position [0, 0]
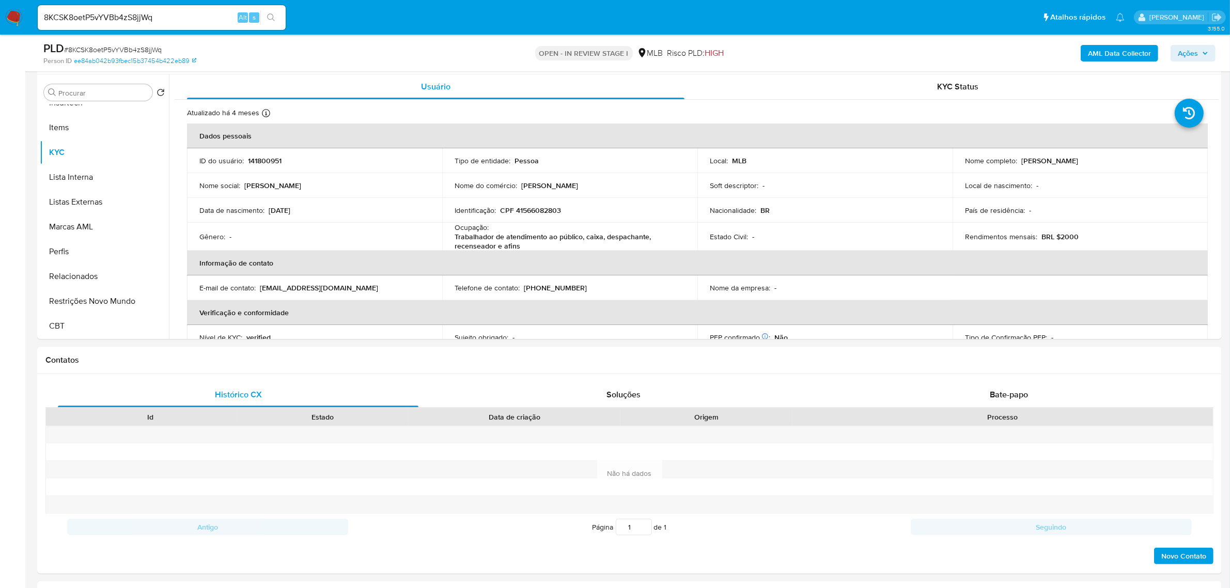
click at [532, 209] on p "CPF 41566082803" at bounding box center [530, 210] width 61 height 9
click at [535, 207] on p "CPF 41566082803" at bounding box center [530, 210] width 61 height 9
copy p "41566082803"
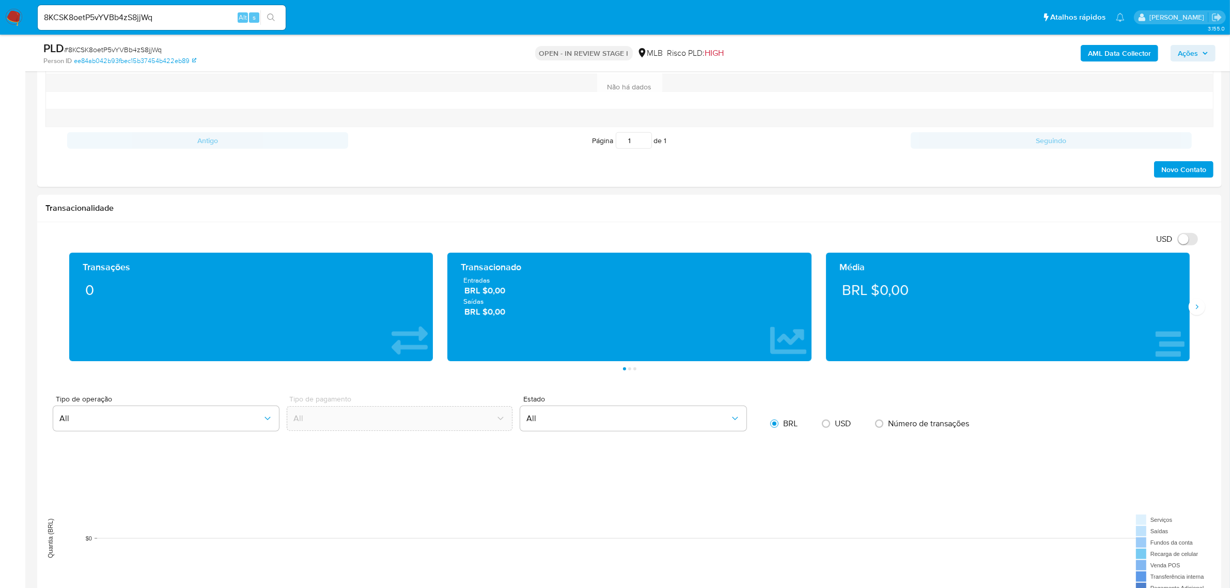
scroll to position [258, 0]
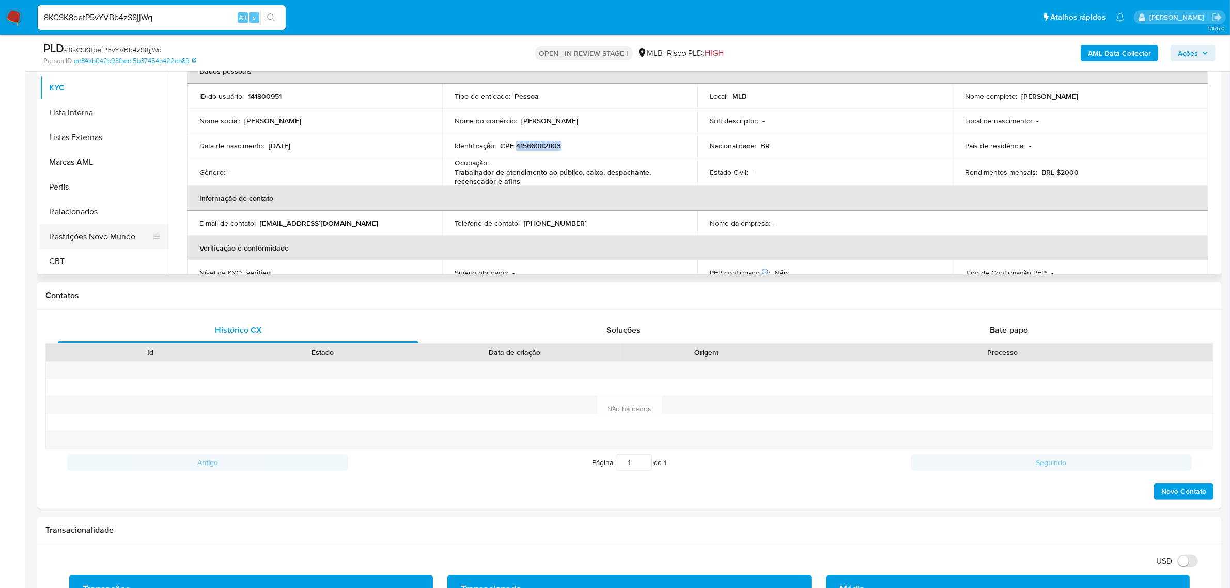
click at [112, 236] on button "Restrições Novo Mundo" at bounding box center [100, 236] width 121 height 25
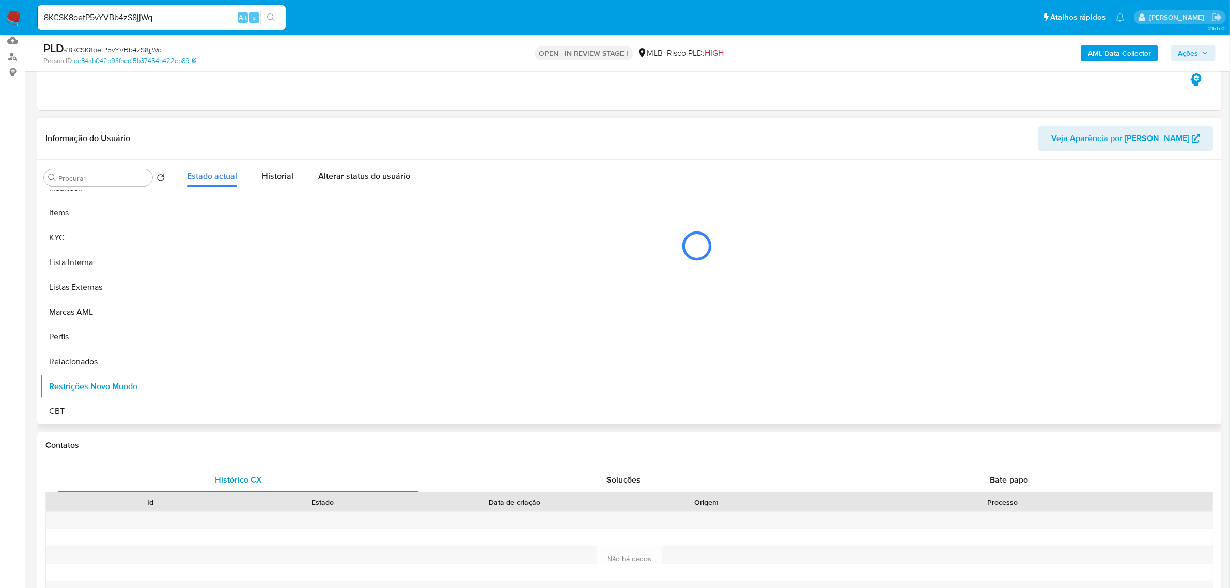
scroll to position [65, 0]
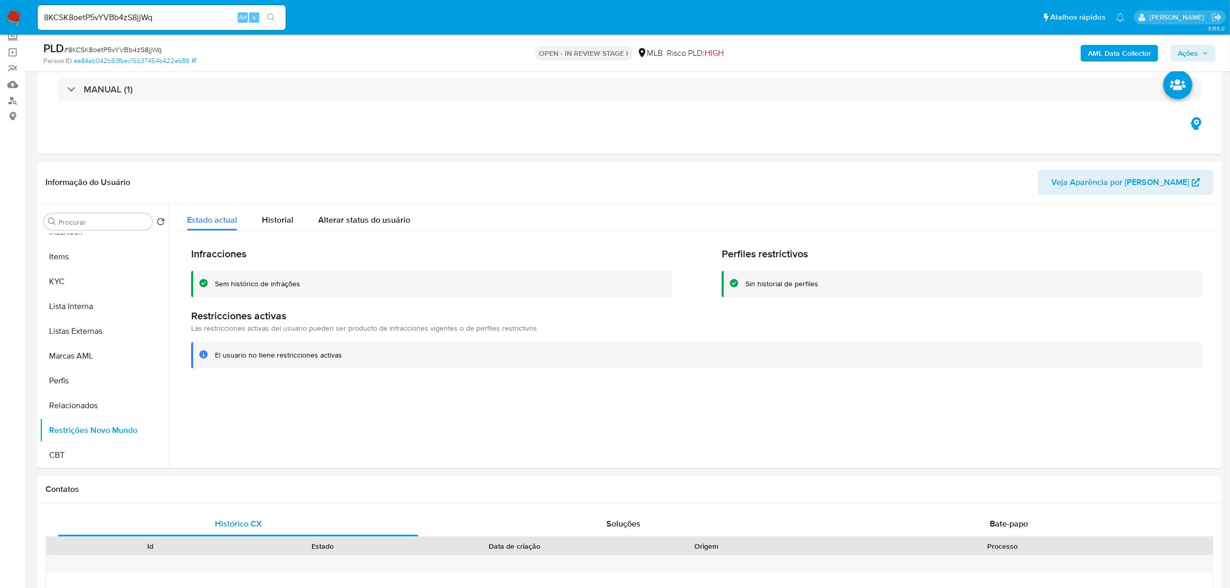
click at [133, 48] on span "# 8KCSK8oetP5vYVBb4zS8jjWq" at bounding box center [113, 49] width 98 height 10
click at [132, 50] on span "# 8KCSK8oetP5vYVBb4zS8jjWq" at bounding box center [113, 49] width 98 height 10
copy span "8KCSK8oetP5vYVBb4zS8jjWq"
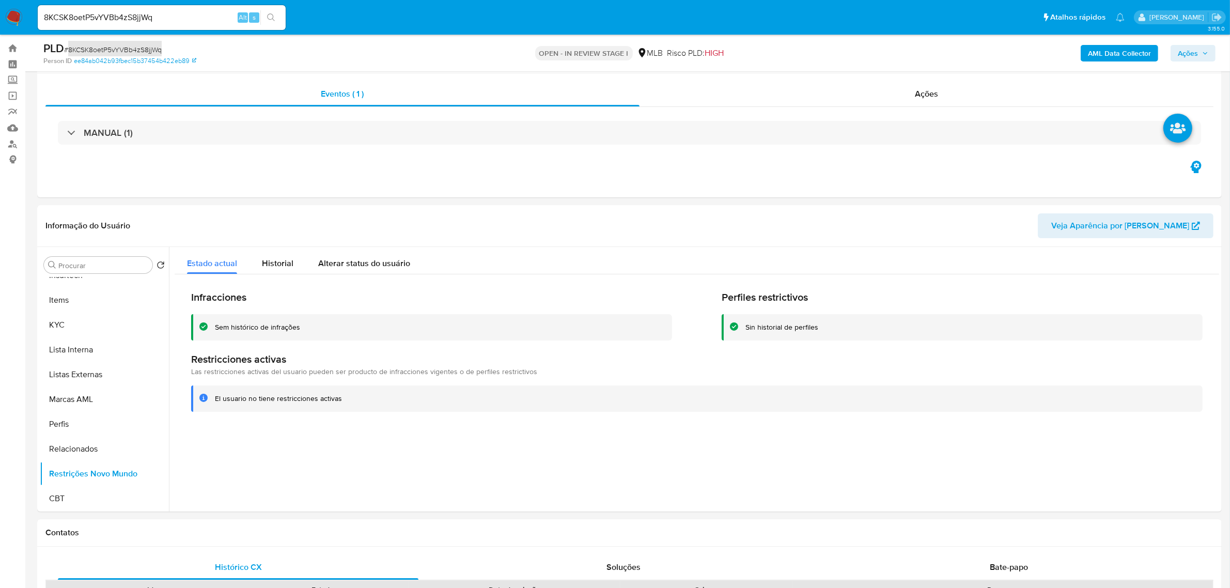
scroll to position [0, 0]
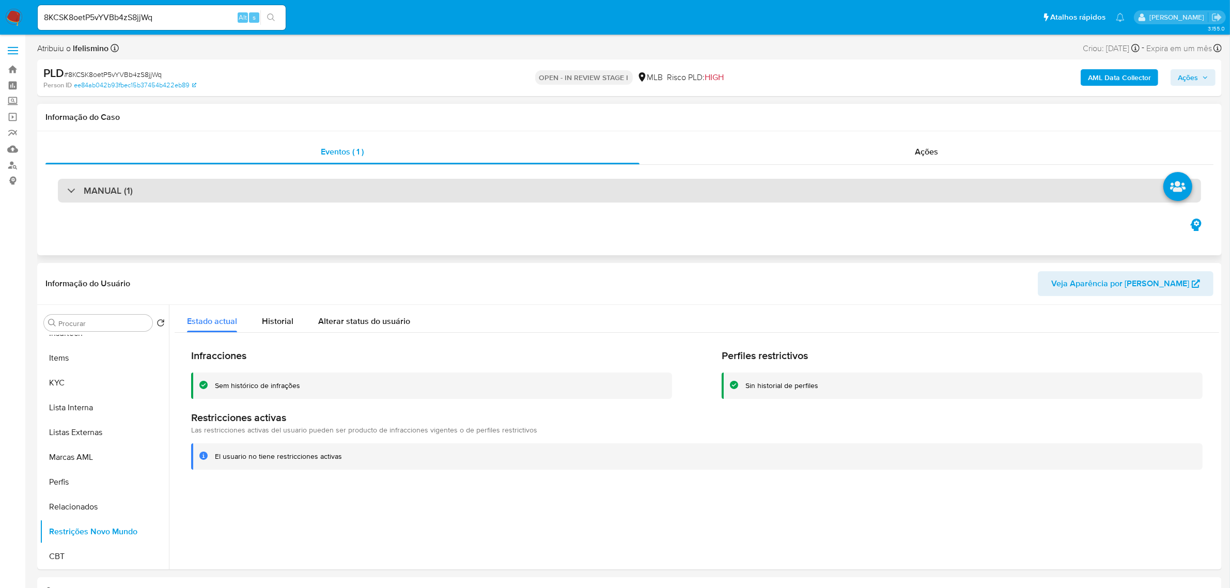
click at [323, 182] on div "MANUAL (1)" at bounding box center [629, 191] width 1143 height 24
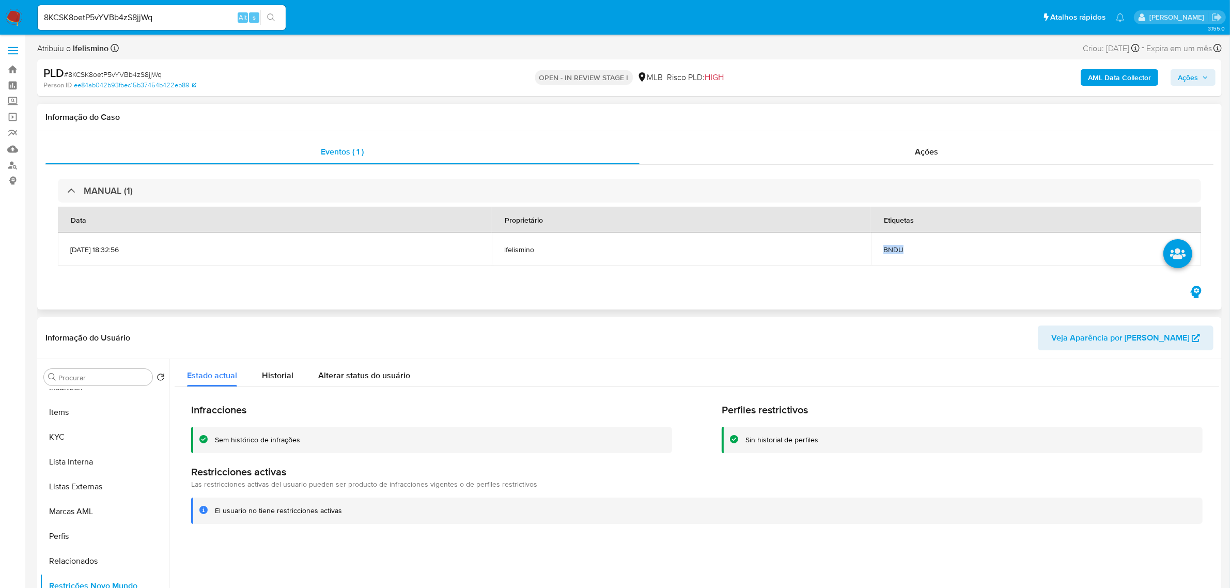
drag, startPoint x: 907, startPoint y: 248, endPoint x: 974, endPoint y: 254, distance: 66.4
click at [947, 252] on td "BNDU" at bounding box center [1036, 248] width 330 height 33
copy span "BNDU"
click at [68, 428] on button "KYC" at bounding box center [100, 437] width 121 height 25
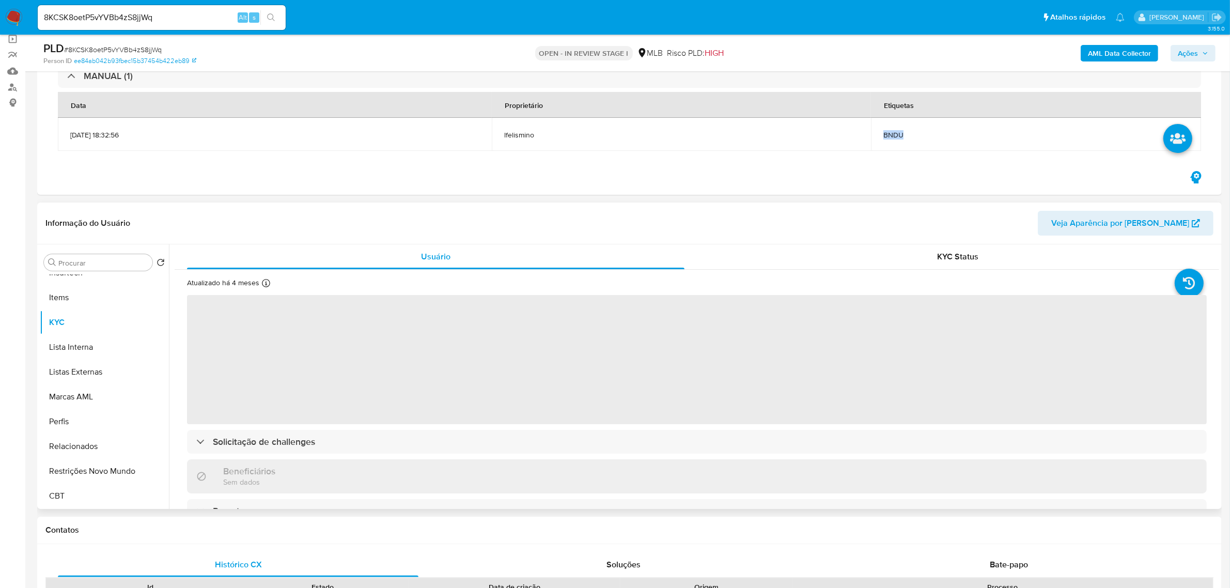
scroll to position [129, 0]
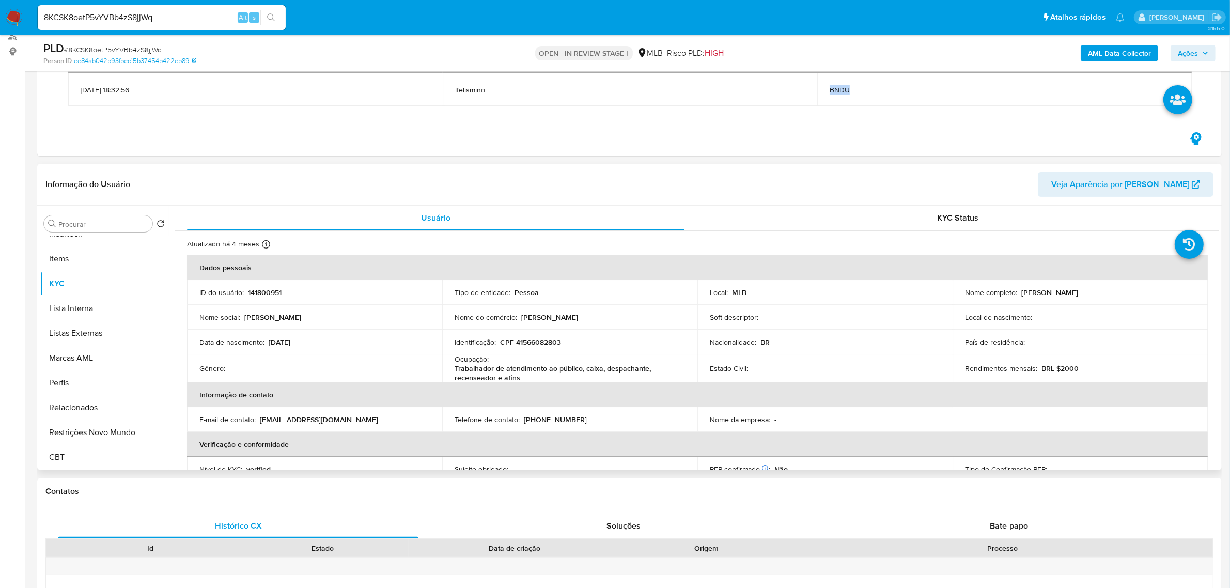
drag, startPoint x: 1134, startPoint y: 300, endPoint x: 1191, endPoint y: 305, distance: 57.6
click at [1169, 304] on td "Nome completo : Caroline Spissiriti Liduino" at bounding box center [1079, 292] width 255 height 25
copy p "Caroline Spissiriti Liduino"
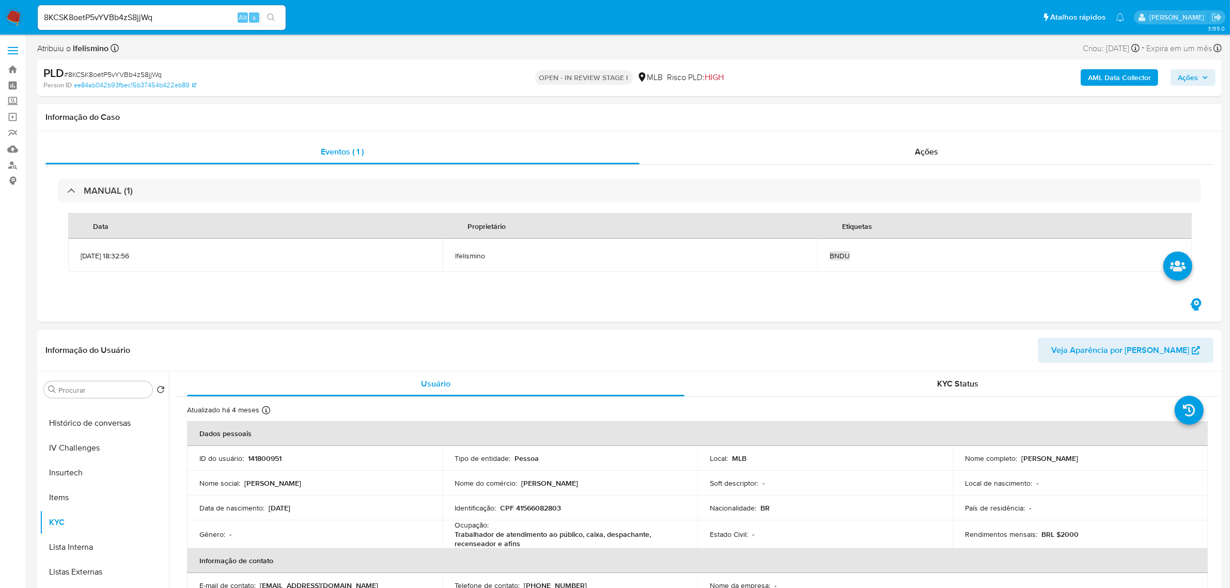
scroll to position [267, 0]
click at [76, 465] on button "Geral" at bounding box center [100, 469] width 121 height 25
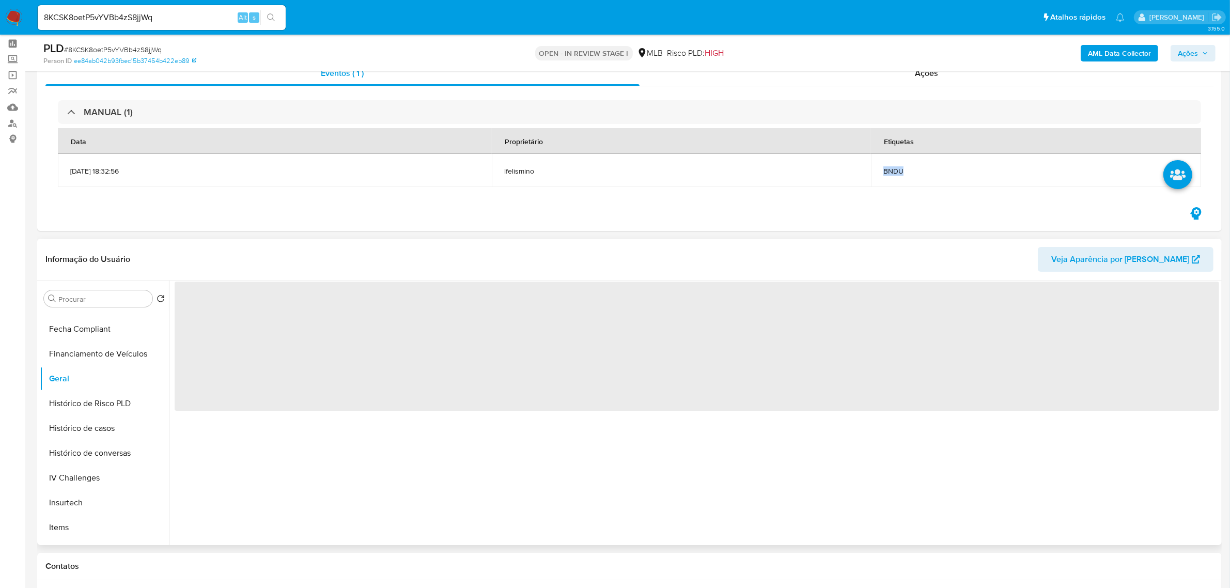
scroll to position [65, 0]
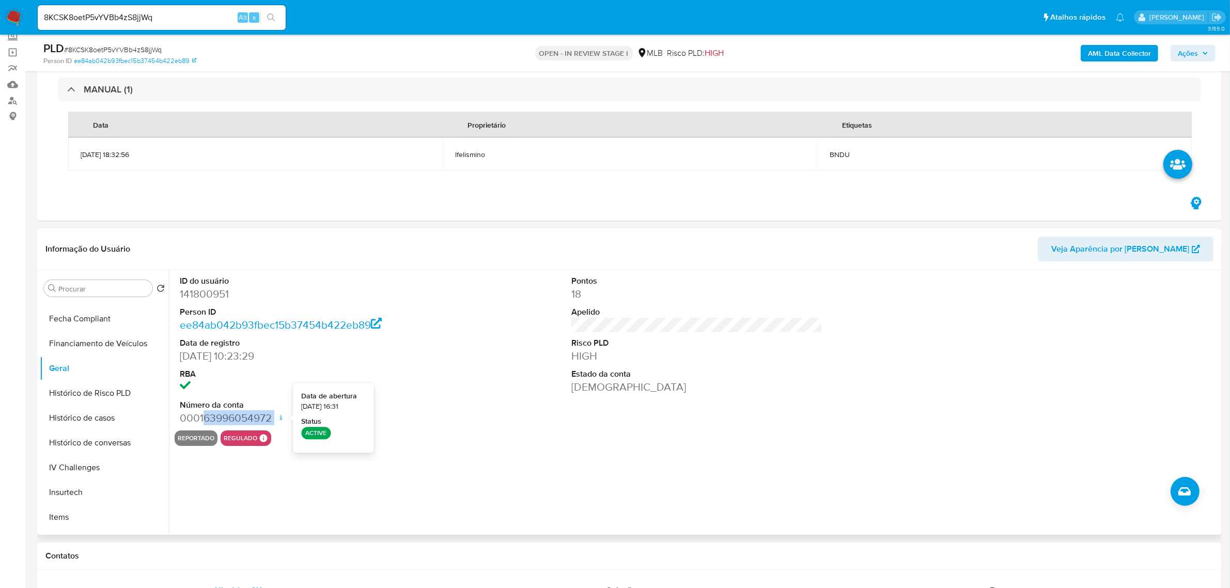
drag, startPoint x: 205, startPoint y: 417, endPoint x: 279, endPoint y: 417, distance: 73.9
click at [279, 417] on dd "000163996054972 Data de abertura 03/07/2020 16:31 Status ACTIVE" at bounding box center [305, 418] width 251 height 14
copy dd "63996054972"
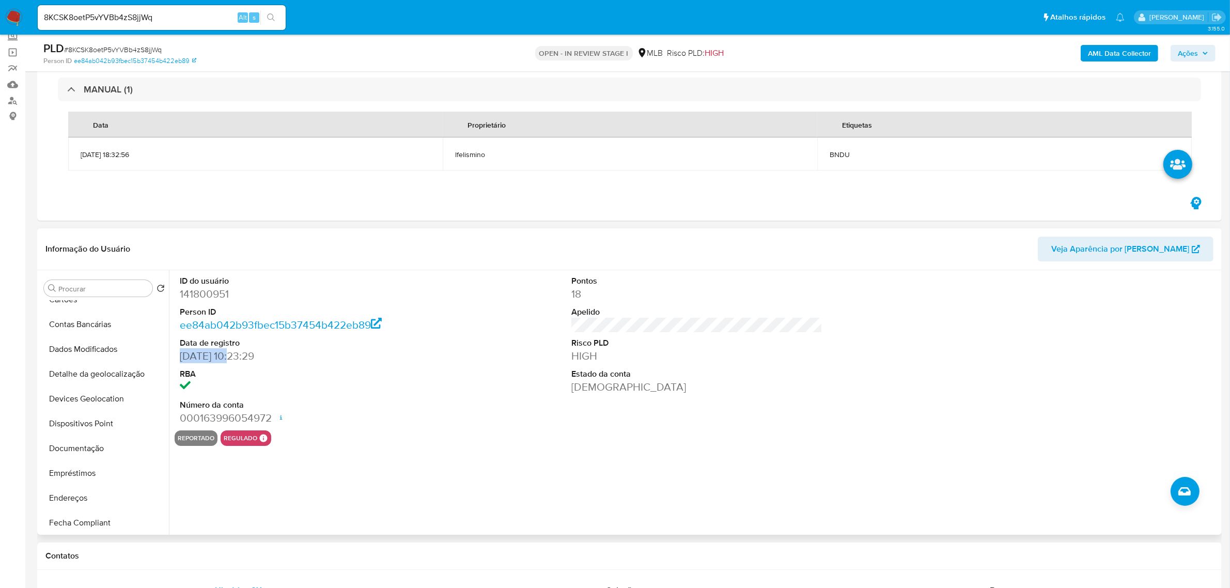
drag, startPoint x: 181, startPoint y: 355, endPoint x: 232, endPoint y: 362, distance: 51.6
click at [232, 362] on dd "10/07/2013 10:23:29" at bounding box center [305, 356] width 251 height 14
copy dd "10/07/2013"
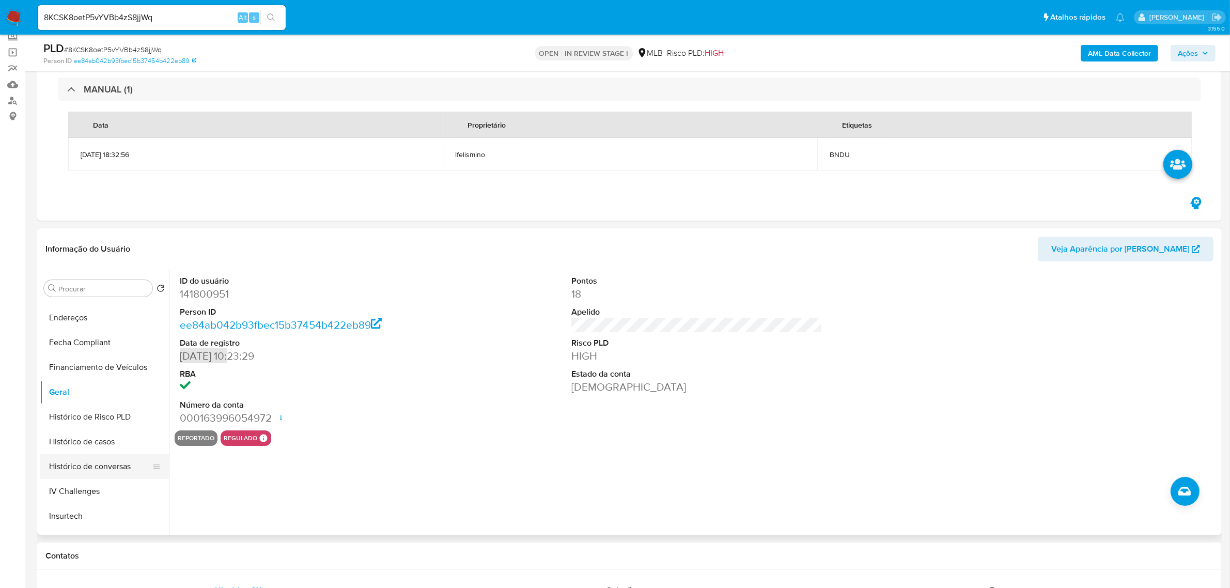
scroll to position [386, 0]
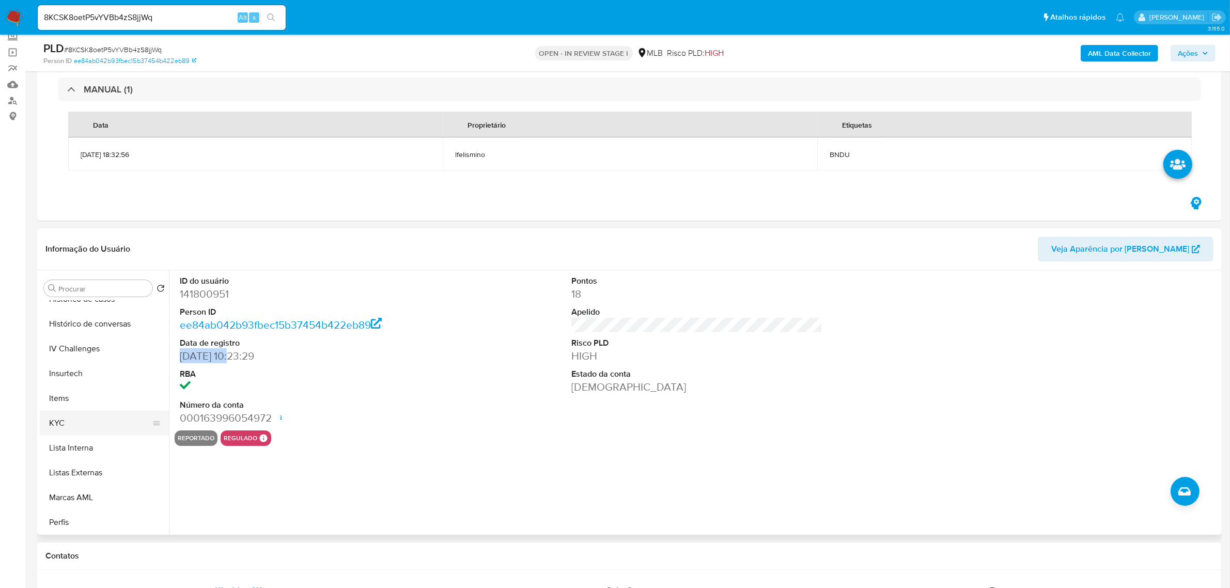
click at [78, 422] on button "KYC" at bounding box center [100, 423] width 121 height 25
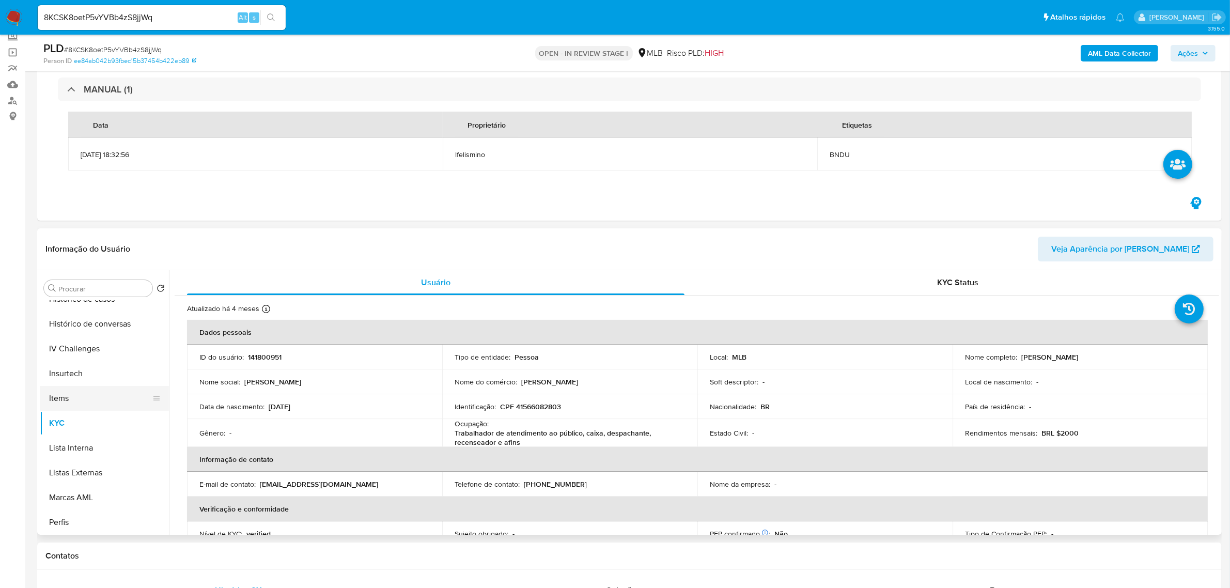
scroll to position [321, 0]
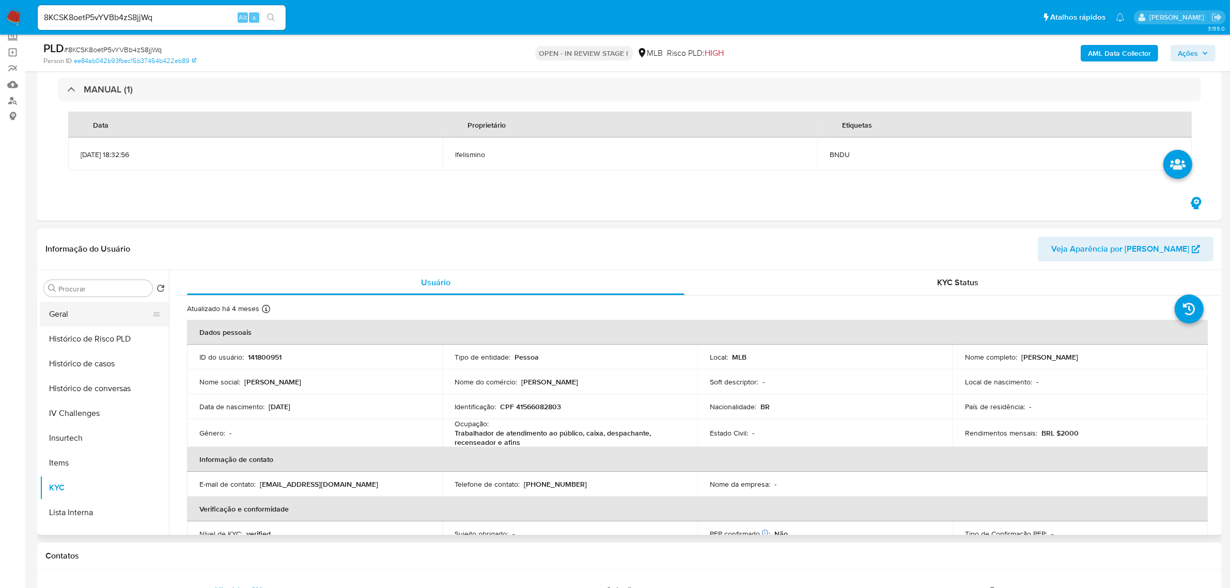
click at [113, 303] on button "Geral" at bounding box center [100, 314] width 121 height 25
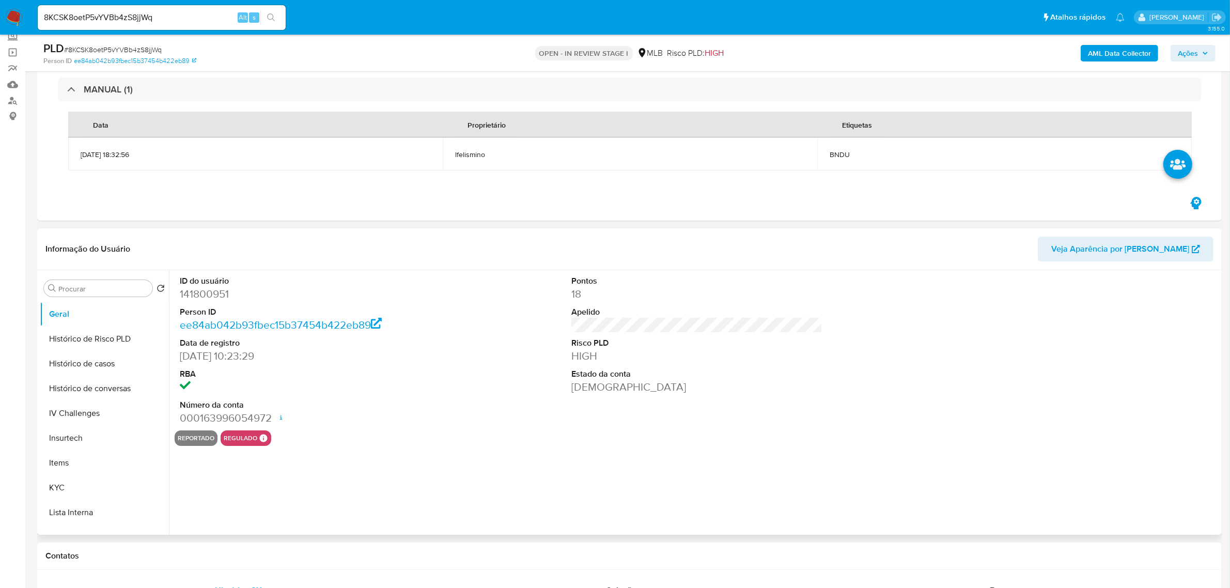
click at [212, 297] on dd "141800951" at bounding box center [305, 294] width 251 height 14
click at [211, 297] on dd "141800951" at bounding box center [305, 294] width 251 height 14
copy dd "141800951"
drag, startPoint x: 273, startPoint y: 418, endPoint x: 218, endPoint y: 466, distance: 72.1
click at [203, 414] on dd "000163996054972 Data de abertura 03/07/2020 16:31 Status ACTIVE" at bounding box center [305, 418] width 251 height 14
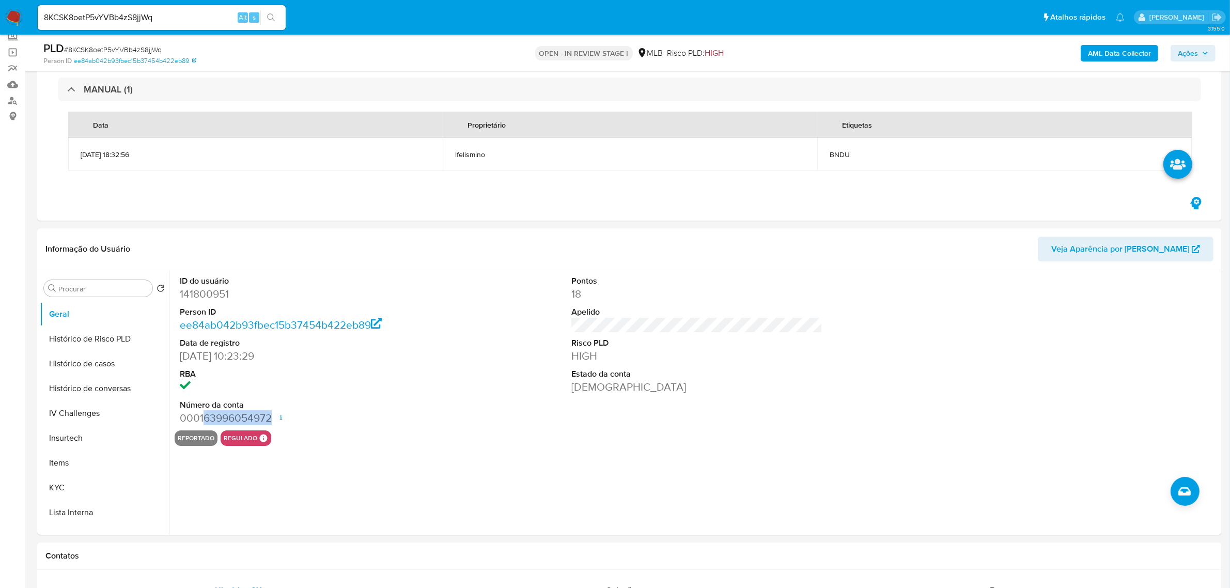
copy dd "63996054972"
click at [282, 417] on icon at bounding box center [281, 417] width 8 height 8
click at [76, 351] on button "KYC" at bounding box center [100, 358] width 121 height 25
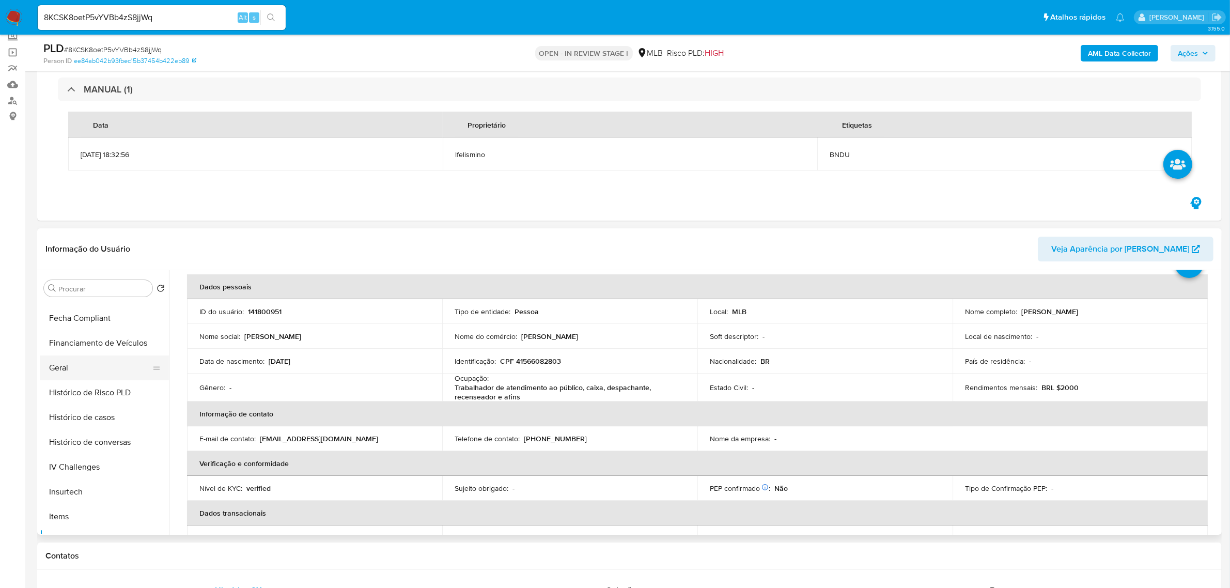
scroll to position [267, 0]
click at [75, 358] on button "Geral" at bounding box center [100, 368] width 121 height 25
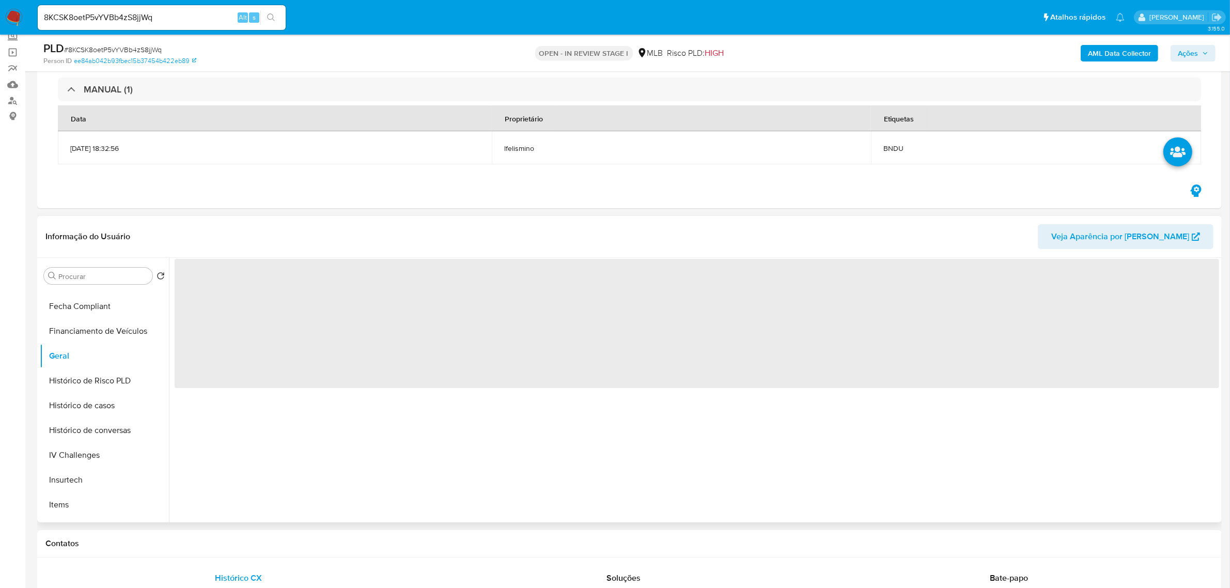
scroll to position [0, 0]
